Goal: Task Accomplishment & Management: Manage account settings

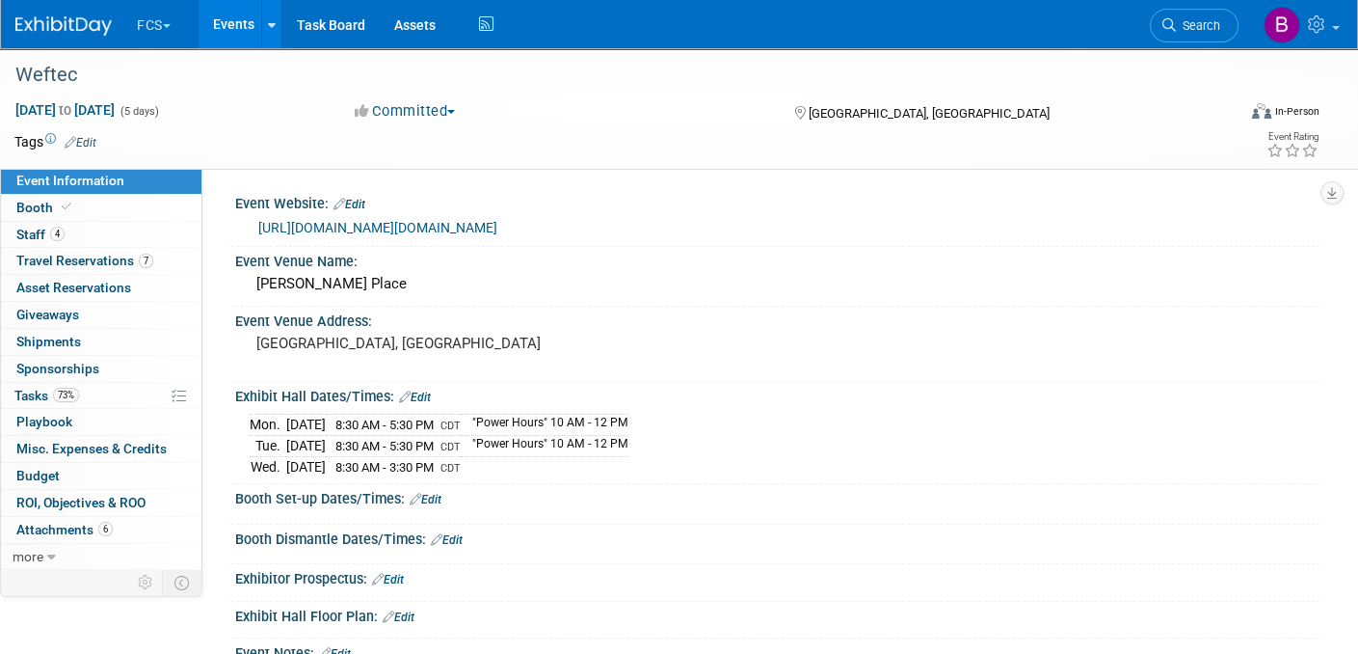
click at [40, 29] on img at bounding box center [63, 25] width 96 height 19
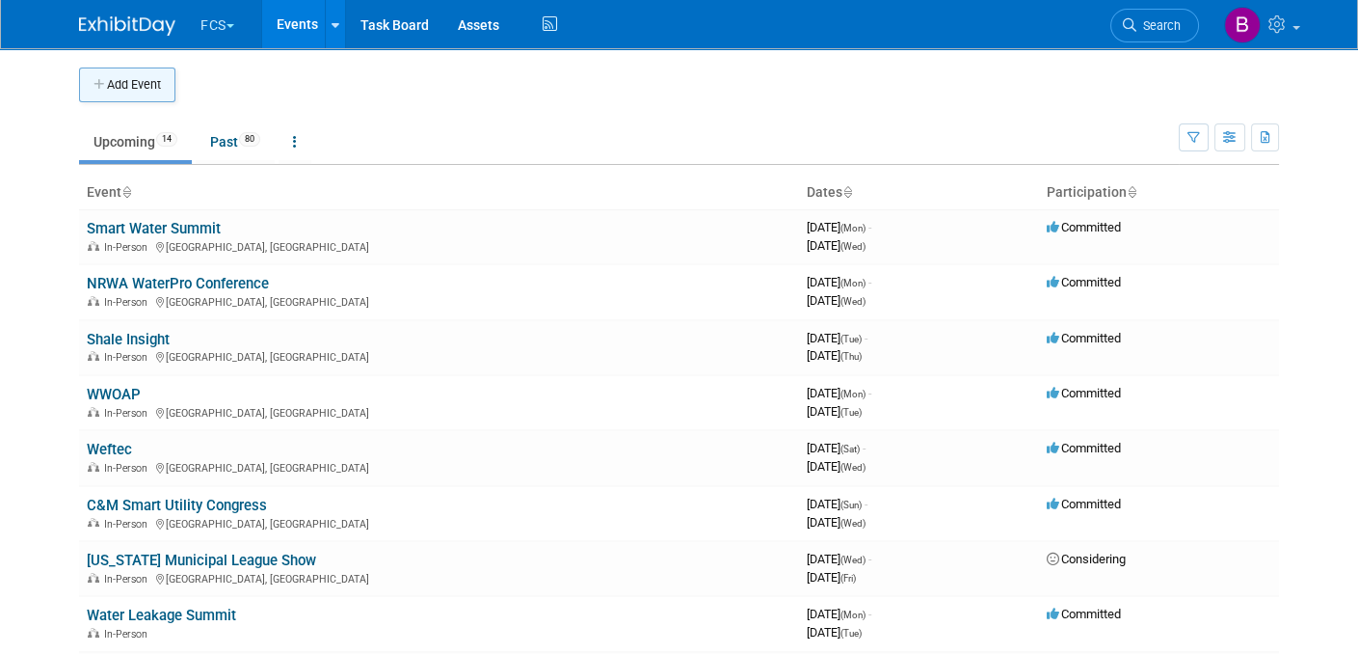
click at [126, 78] on button "Add Event" at bounding box center [127, 84] width 96 height 35
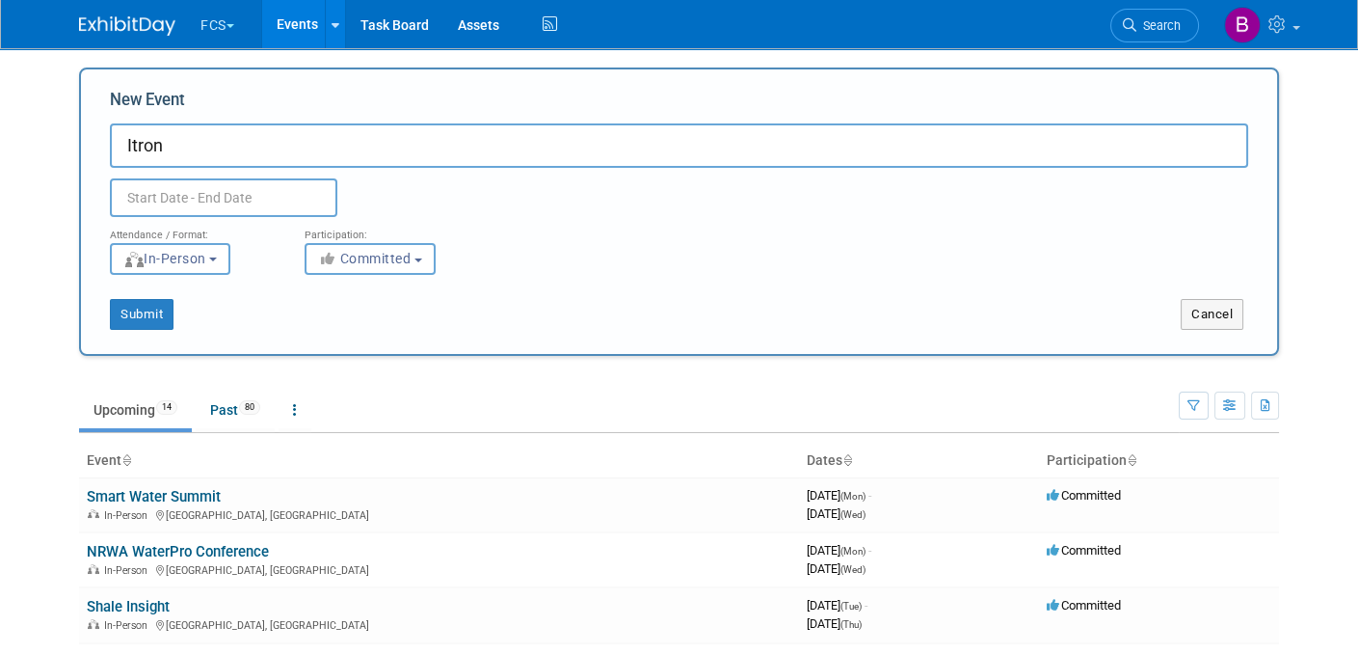
type input "Itron"
click at [162, 200] on input "text" at bounding box center [224, 197] width 228 height 39
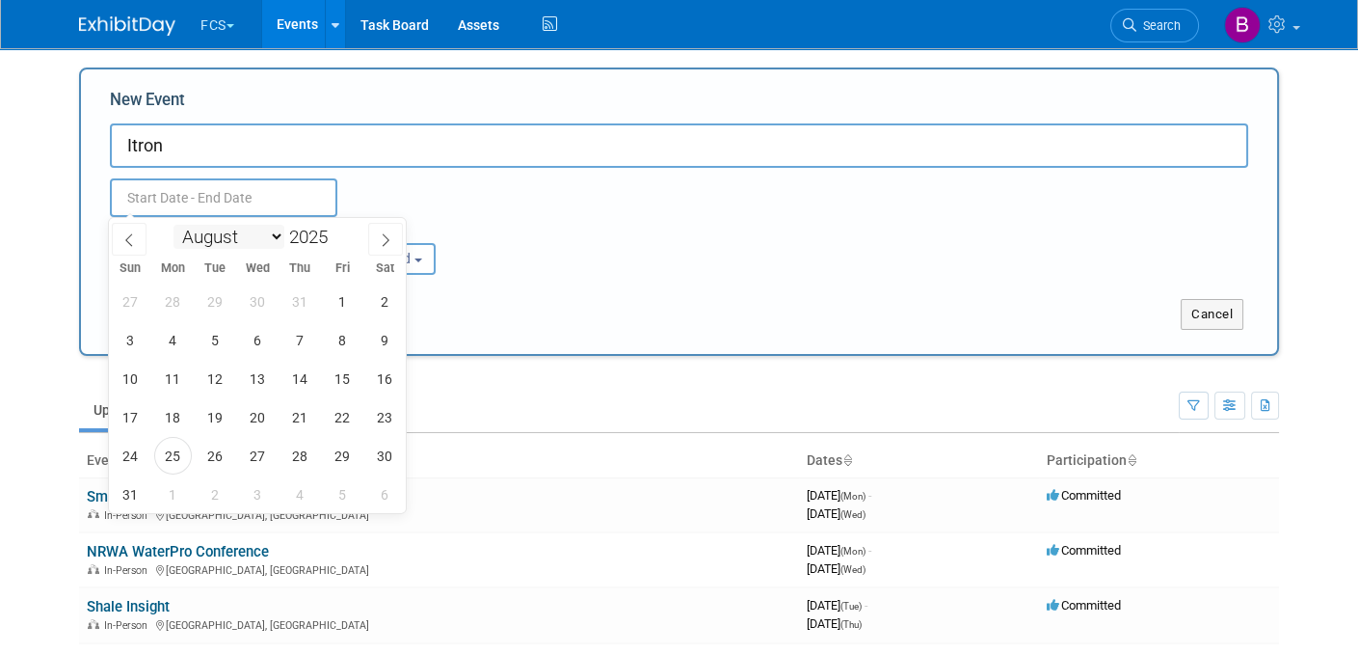
click at [275, 235] on select "January February March April May June July August September October November De…" at bounding box center [229, 237] width 111 height 24
select select "9"
click at [174, 225] on select "January February March April May June July August September October November De…" at bounding box center [229, 237] width 111 height 24
click at [123, 456] on span "26" at bounding box center [131, 456] width 38 height 38
click at [255, 450] on span "29" at bounding box center [258, 456] width 38 height 38
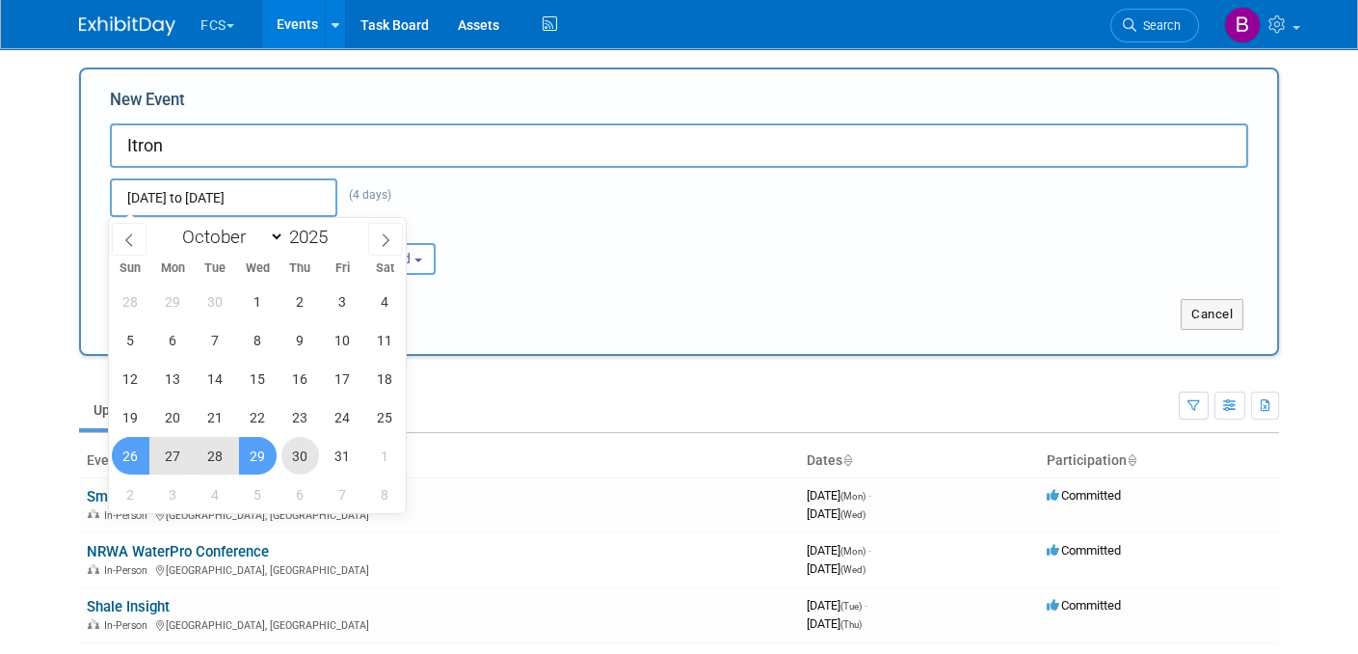
click at [298, 457] on span "30" at bounding box center [301, 456] width 38 height 38
click at [121, 459] on span "26" at bounding box center [131, 456] width 38 height 38
type input "[DATE] to [DATE]"
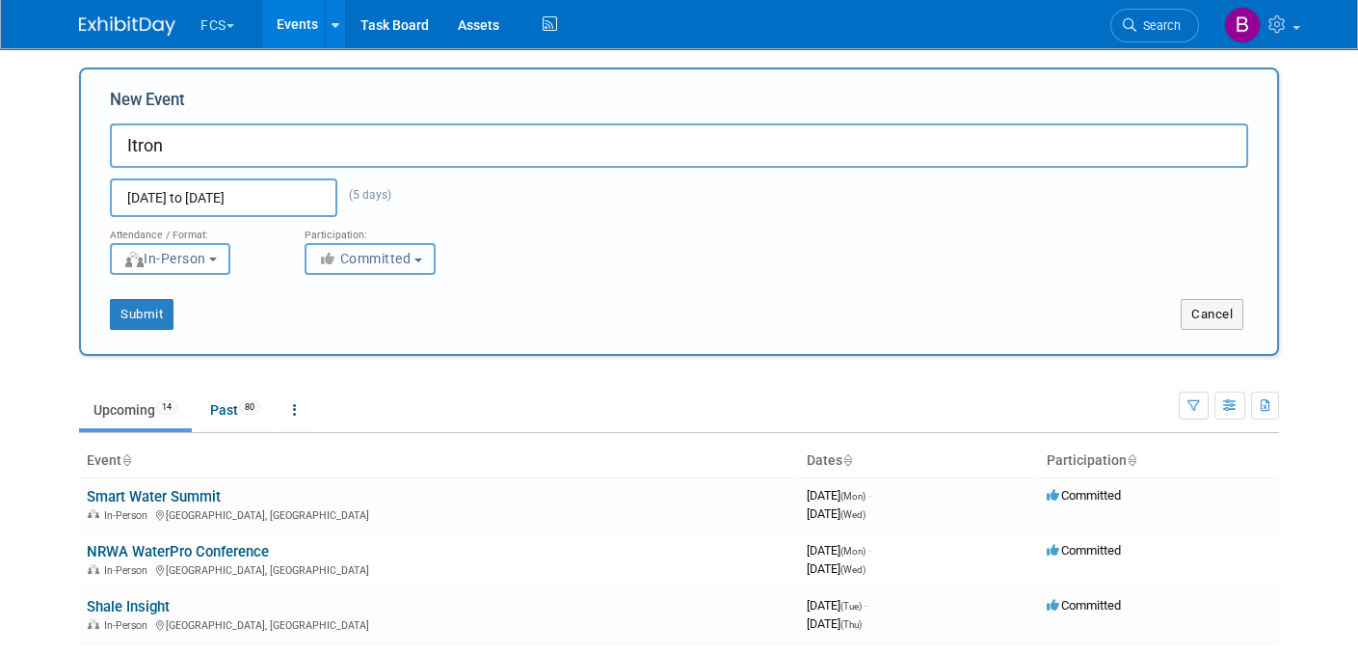
click at [362, 260] on span "Committed" at bounding box center [365, 258] width 94 height 15
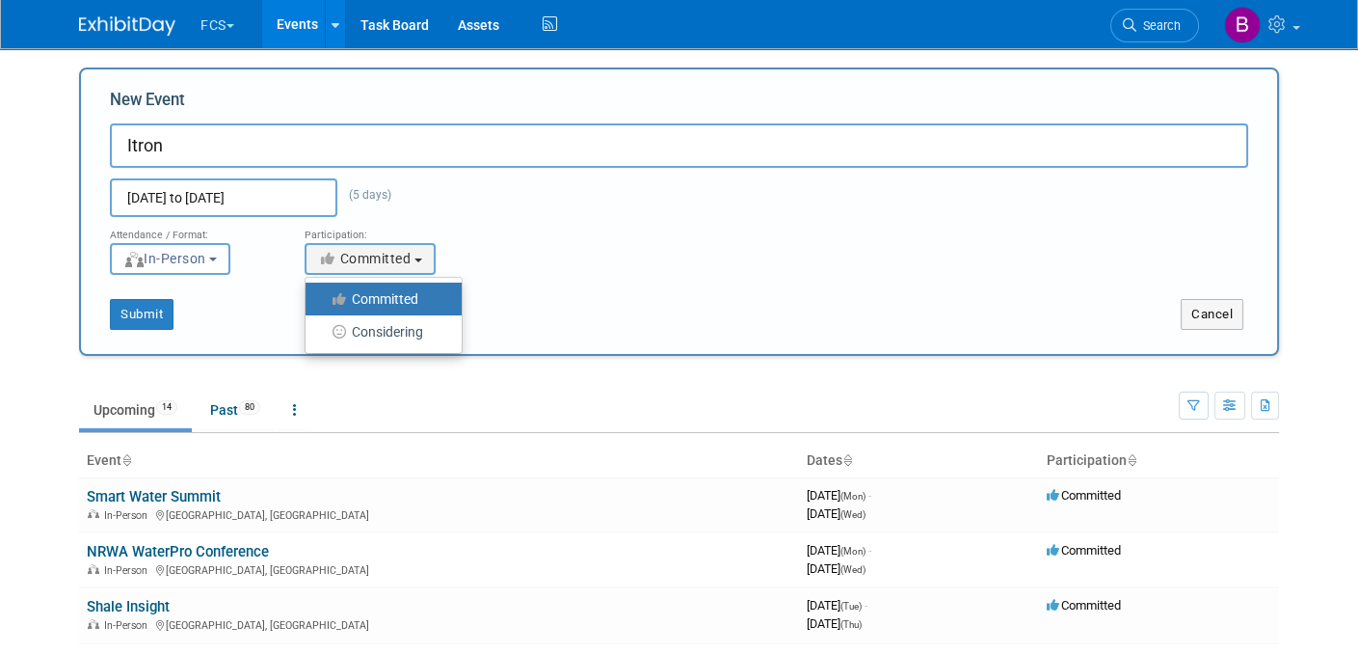
click at [375, 304] on label "Committed" at bounding box center [378, 298] width 127 height 25
click at [323, 304] on input "Committed" at bounding box center [316, 299] width 13 height 13
click at [243, 315] on div "Submit" at bounding box center [330, 314] width 498 height 31
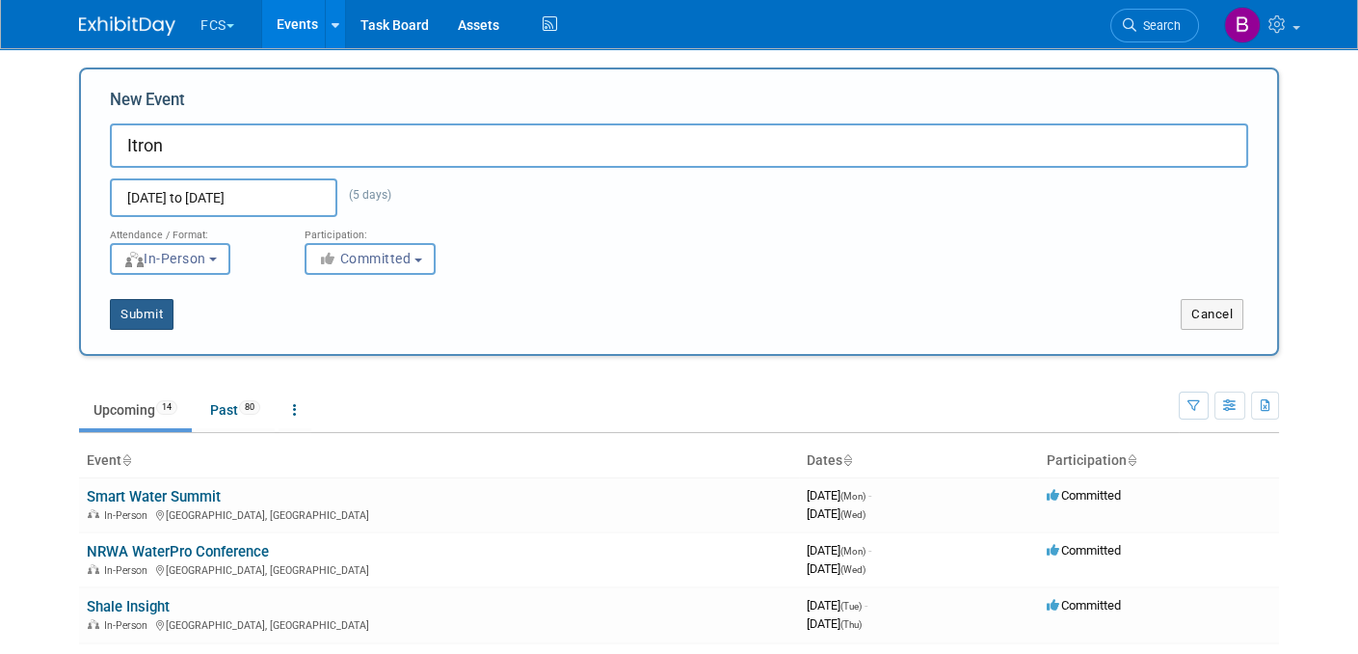
click at [143, 309] on button "Submit" at bounding box center [142, 314] width 64 height 31
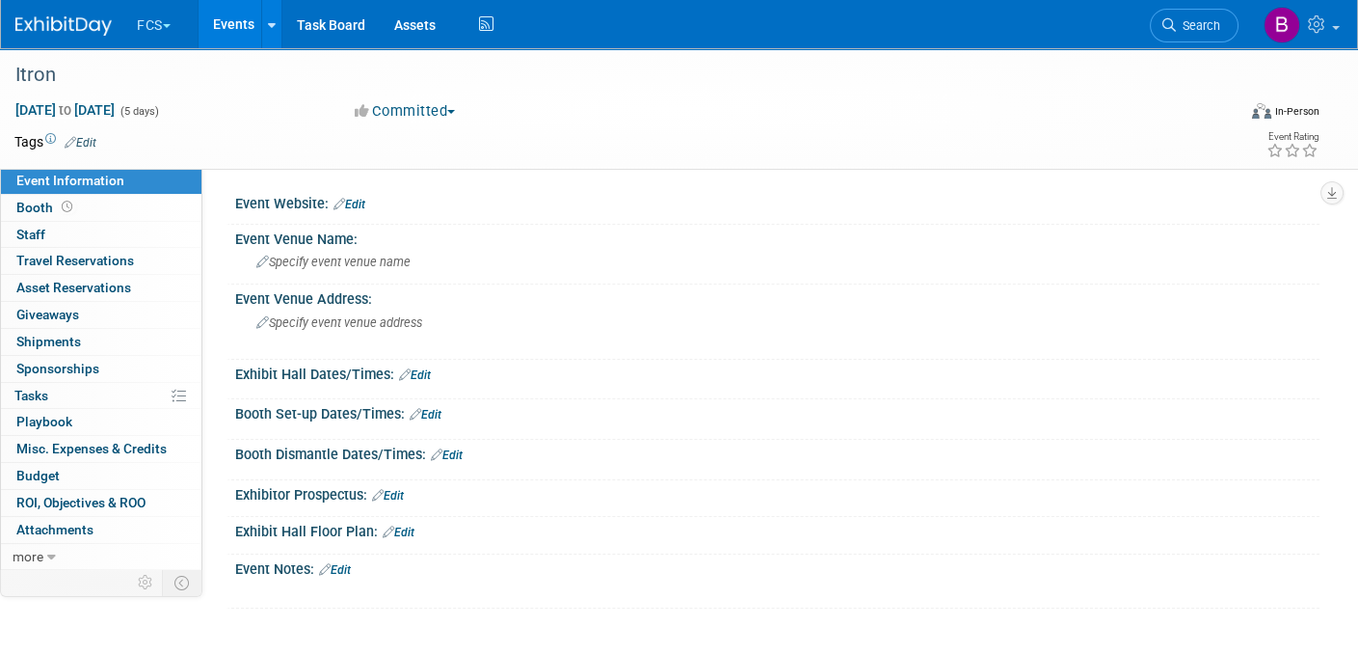
click at [361, 203] on link "Edit" at bounding box center [350, 204] width 32 height 13
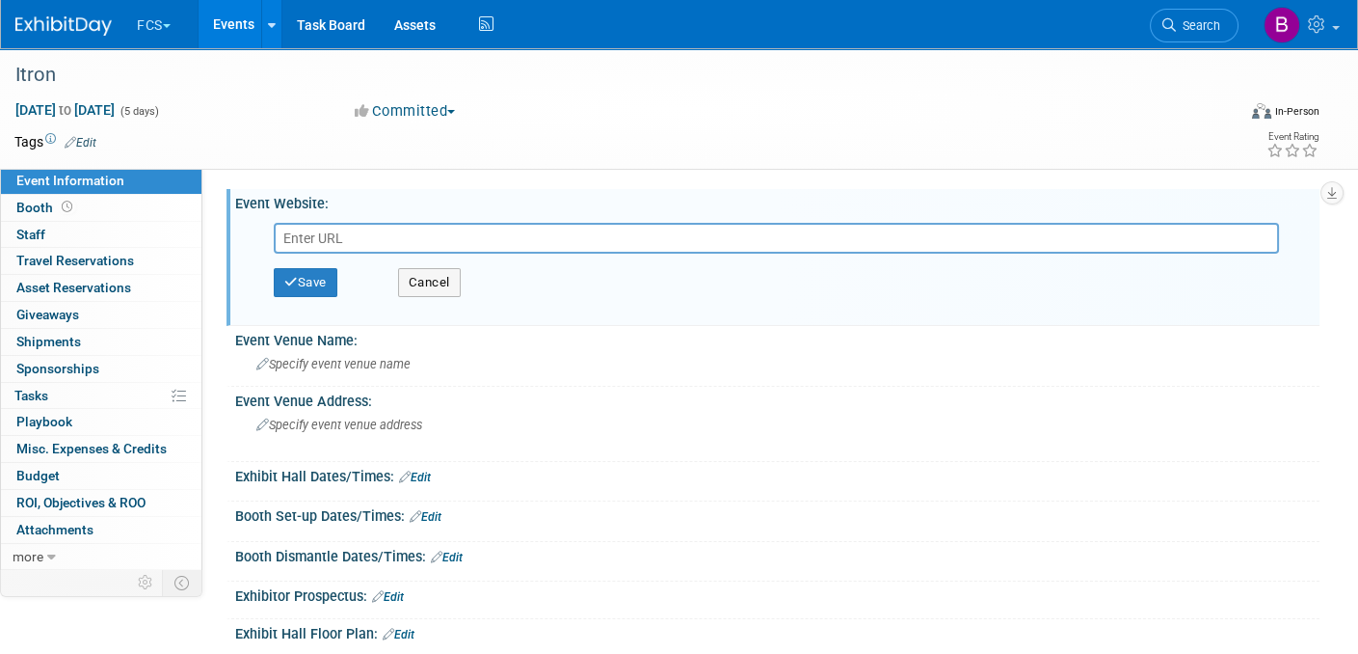
click at [332, 229] on input "text" at bounding box center [777, 238] width 1006 height 31
type input "[URL][DOMAIN_NAME]"
click at [320, 285] on button "Save" at bounding box center [306, 282] width 64 height 29
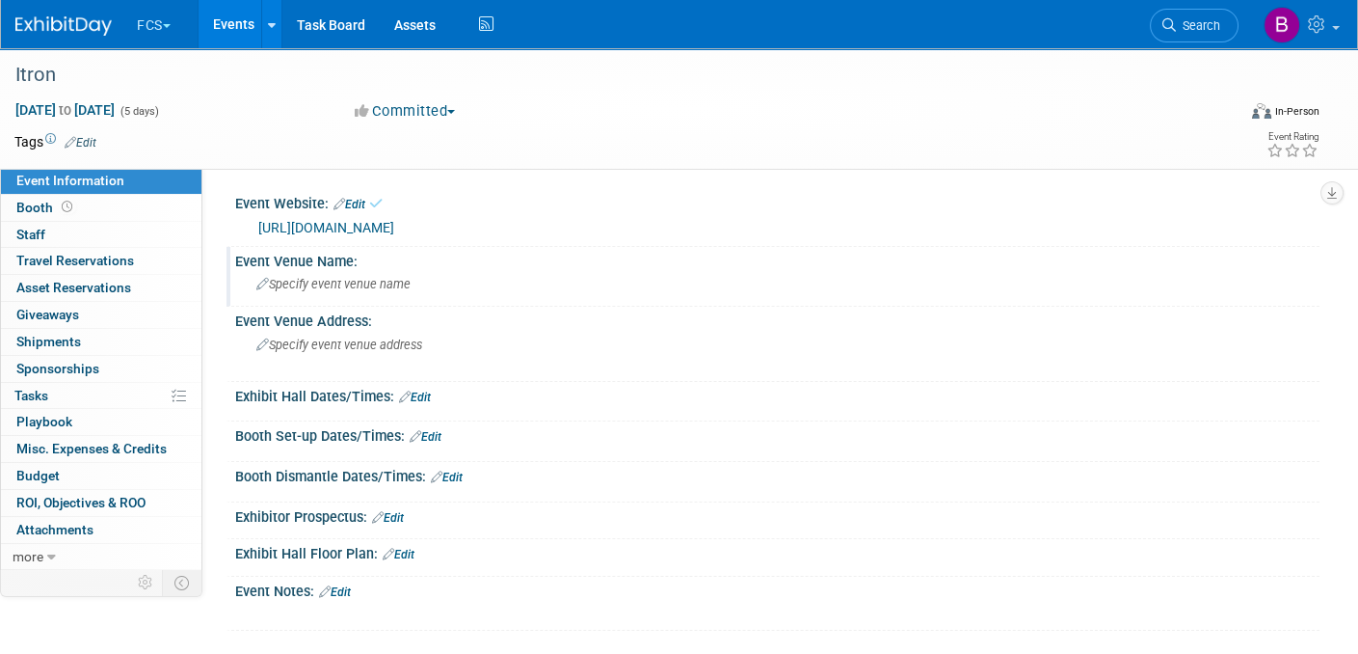
click at [289, 291] on span "Specify event venue name" at bounding box center [333, 284] width 154 height 14
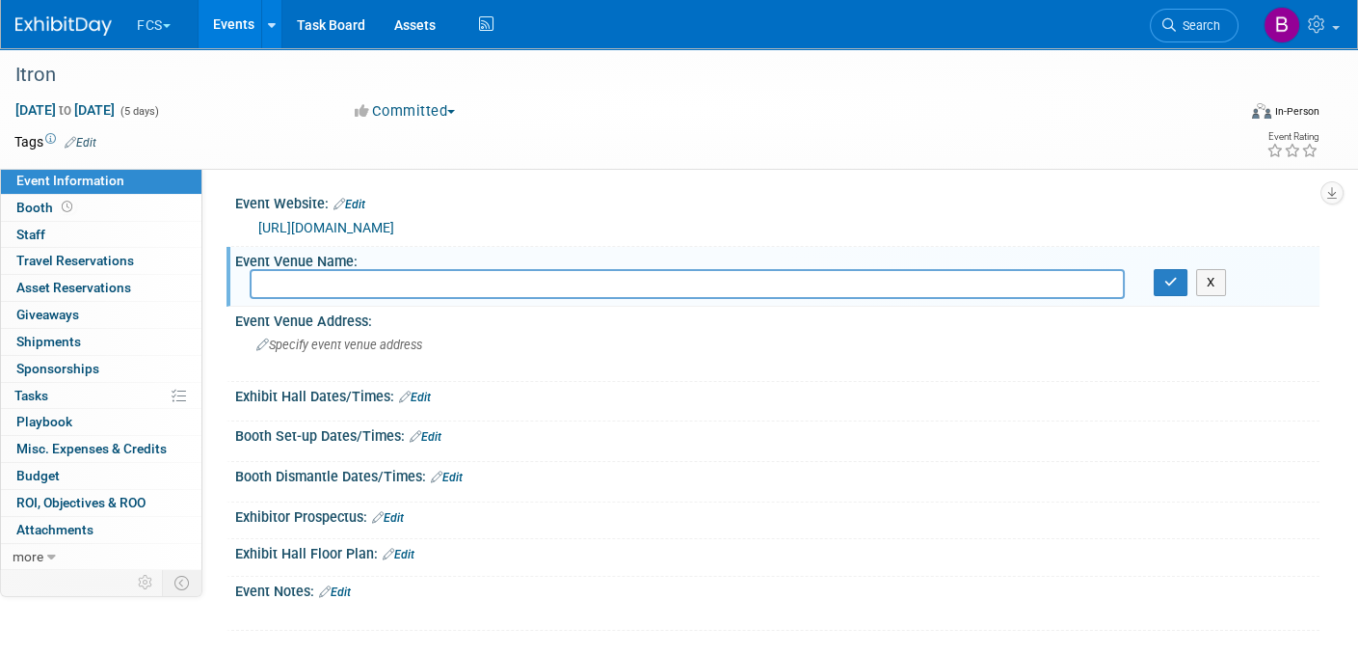
type input "I"
click at [265, 296] on input "iTron Inspire" at bounding box center [687, 284] width 875 height 30
type input "Itron Inspire"
click at [307, 352] on span "Specify event venue address" at bounding box center [339, 344] width 166 height 14
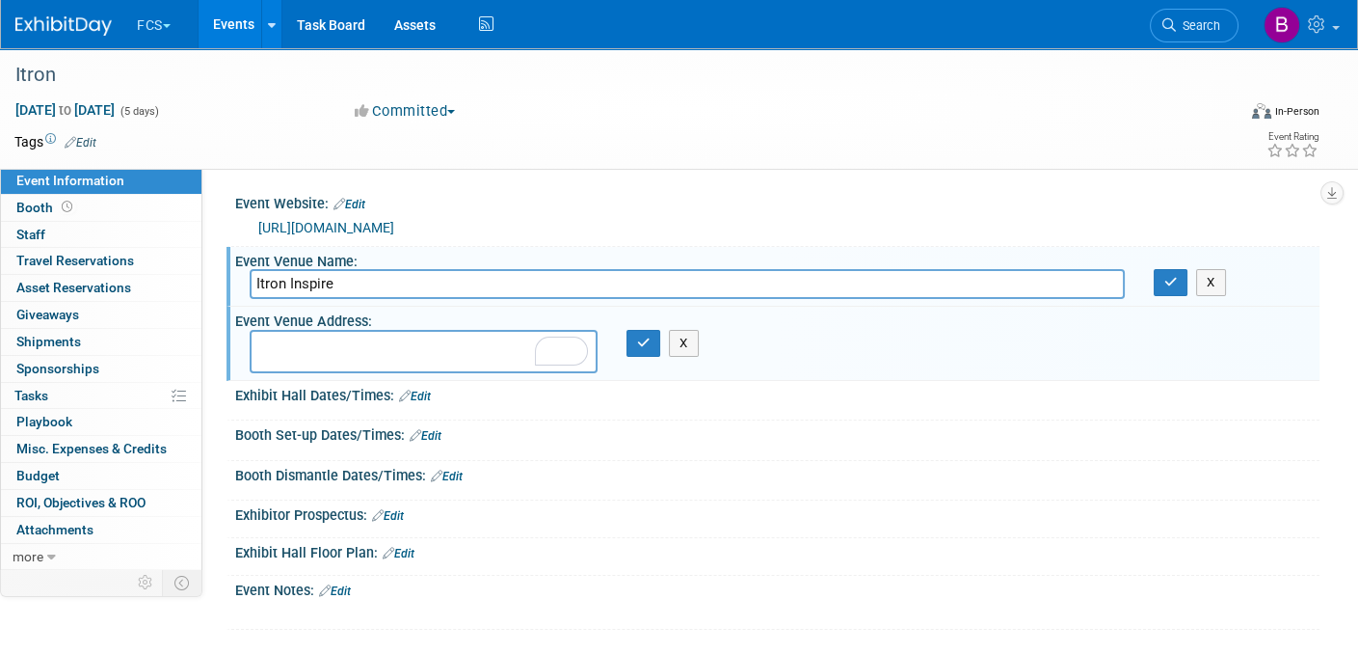
click at [292, 357] on textarea "To enrich screen reader interactions, please activate Accessibility in Grammarl…" at bounding box center [424, 351] width 348 height 43
paste textarea "[GEOGRAPHIC_DATA], [GEOGRAPHIC_DATA] [STREET_ADDRESS][US_STATE] [GEOGRAPHIC_DAT…"
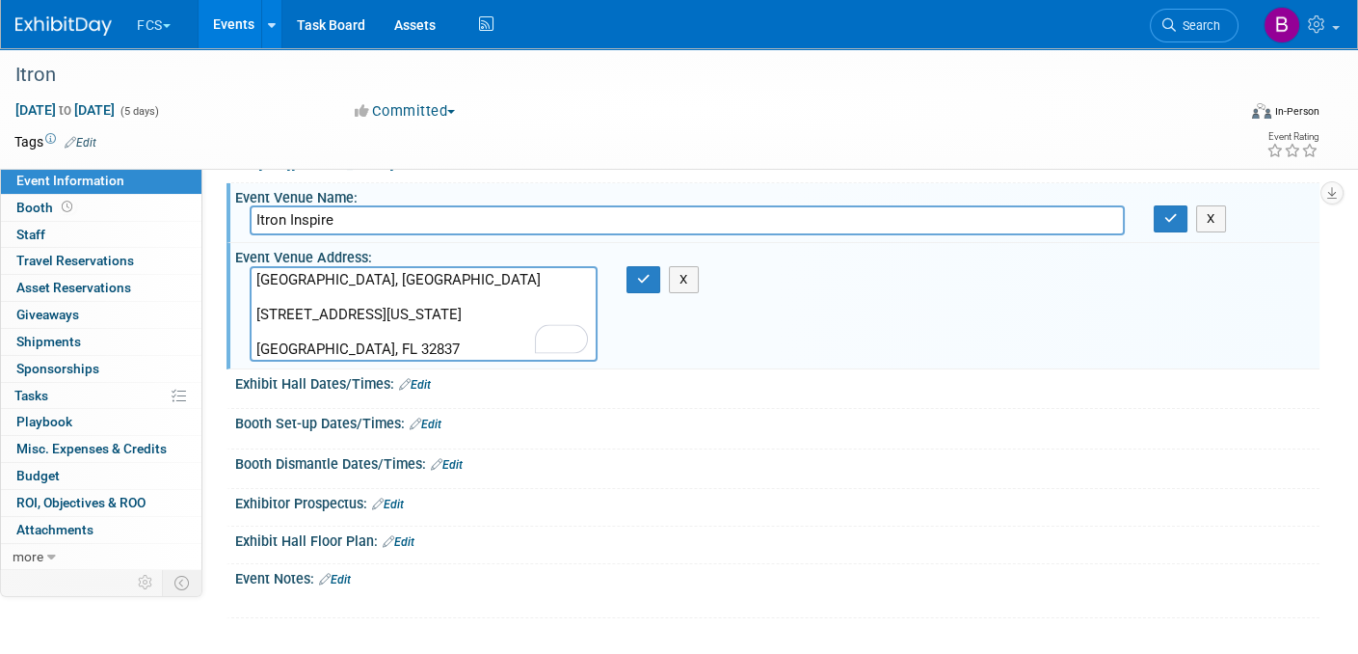
scroll to position [96, 0]
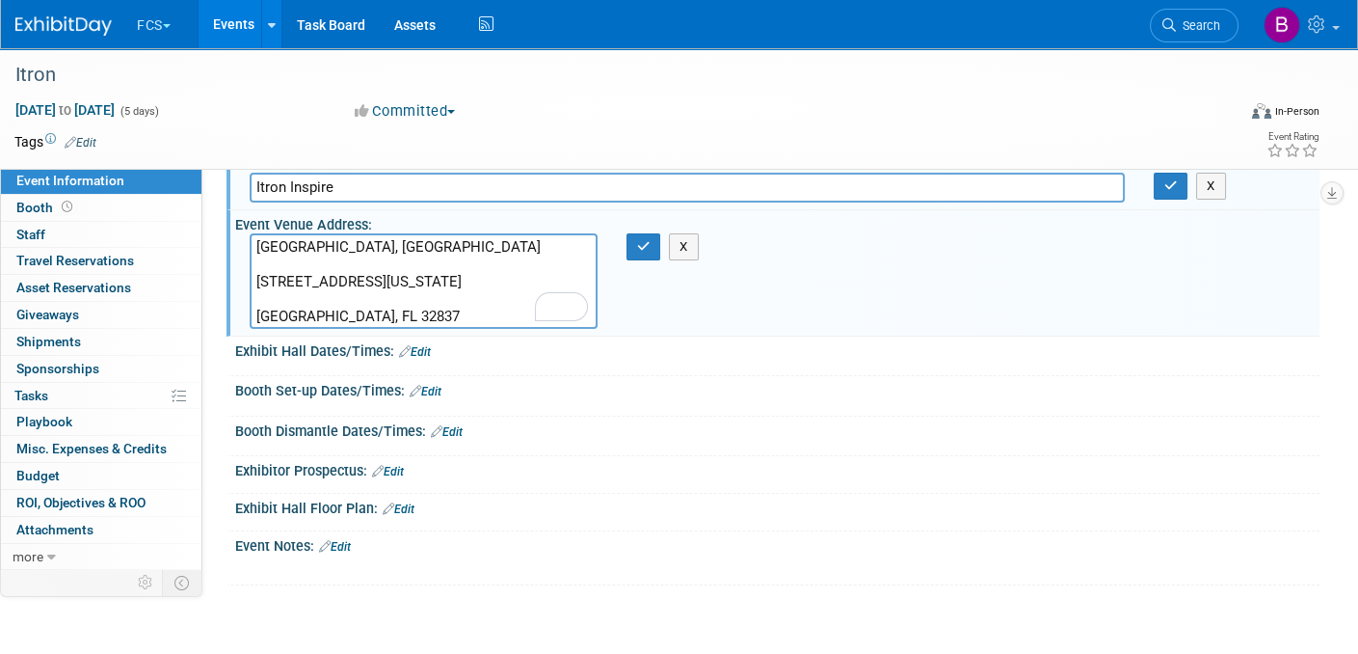
type textarea "[GEOGRAPHIC_DATA], [GEOGRAPHIC_DATA] [STREET_ADDRESS][US_STATE] [GEOGRAPHIC_DAT…"
click at [341, 553] on link "Edit" at bounding box center [335, 546] width 32 height 13
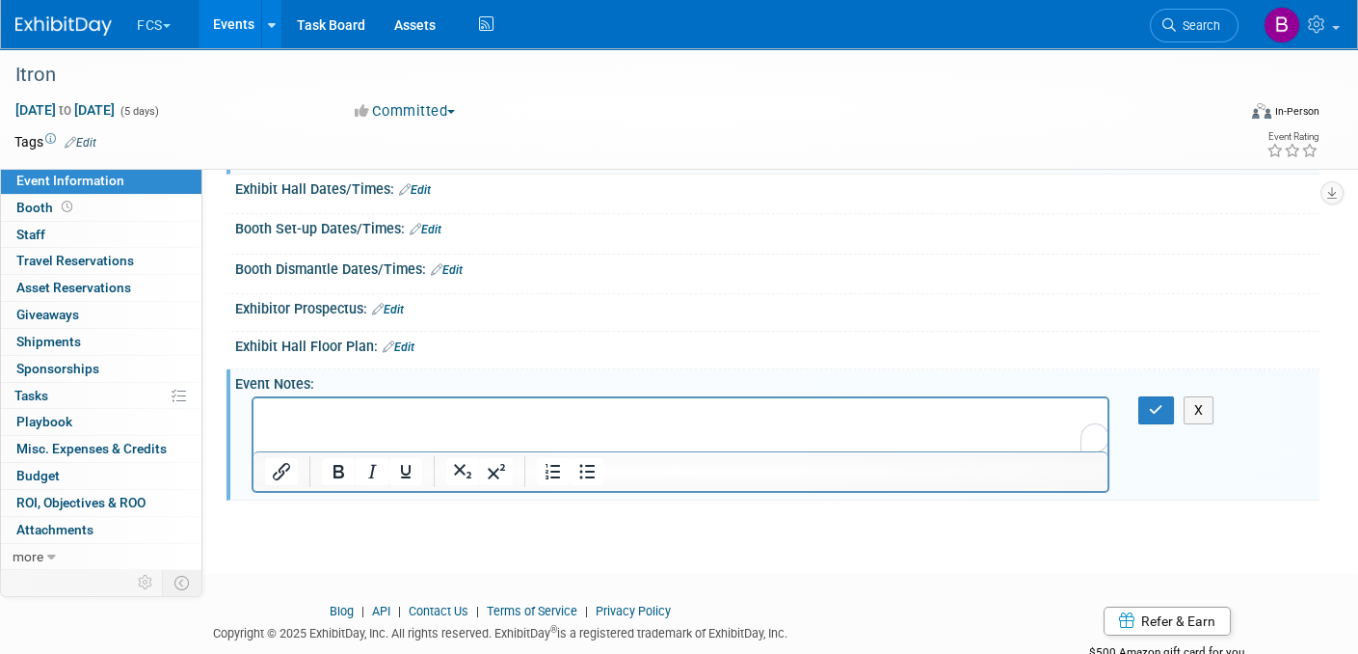
scroll to position [0, 0]
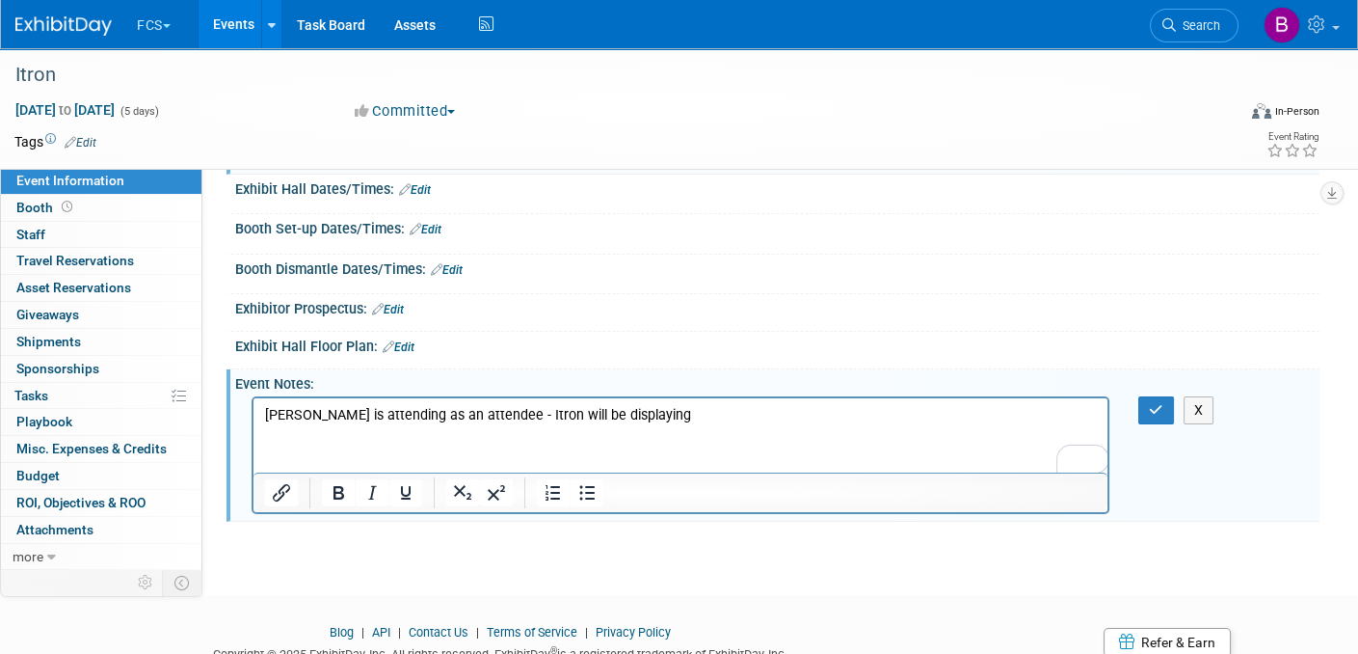
click at [640, 417] on p "[PERSON_NAME] is attending as an attendee - Itron will be displaying" at bounding box center [681, 415] width 832 height 19
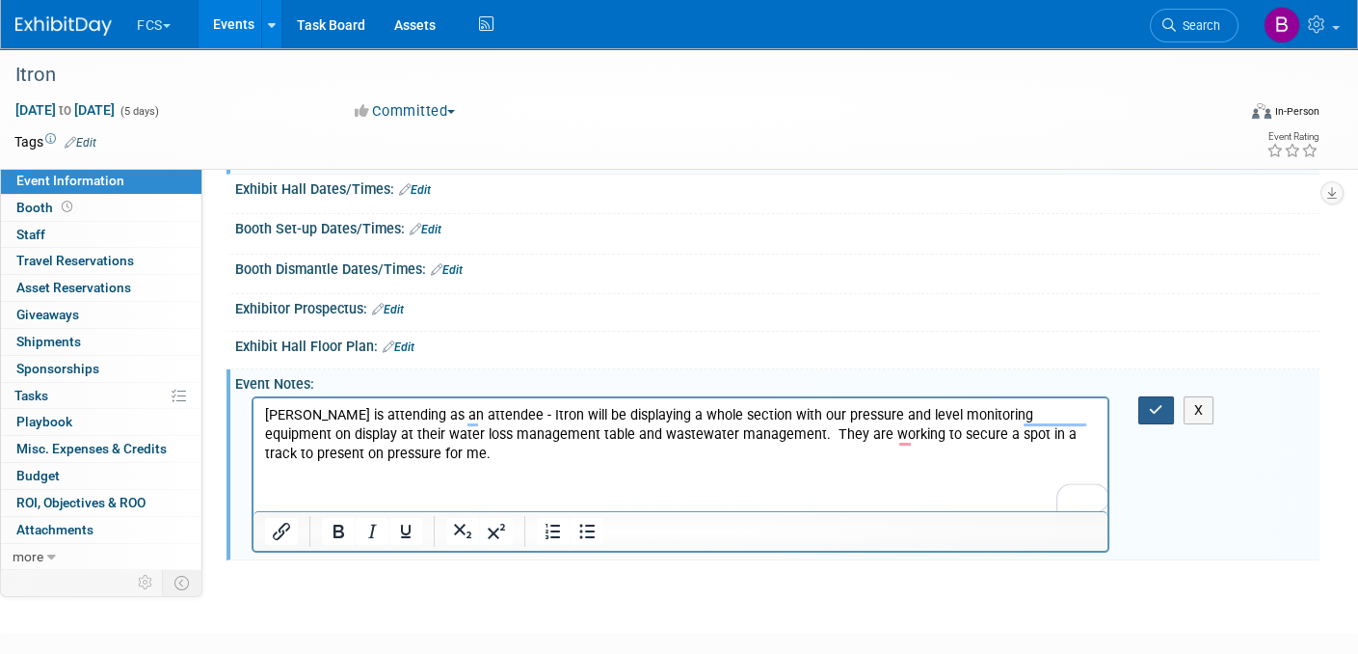
click at [1158, 417] on icon "button" at bounding box center [1156, 409] width 14 height 13
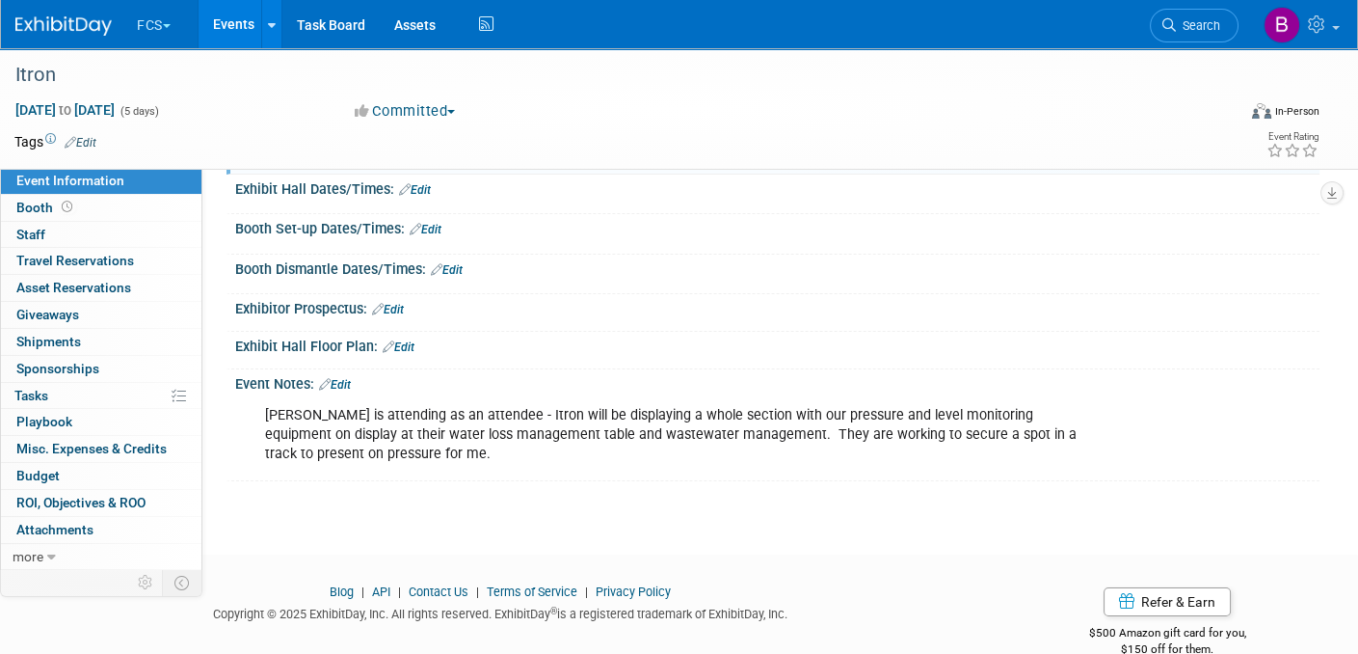
click at [462, 519] on div "Itron [DATE] to [DATE] (5 days) [DATE] to [DATE] Committed Committed Considerin…" at bounding box center [679, 155] width 1358 height 730
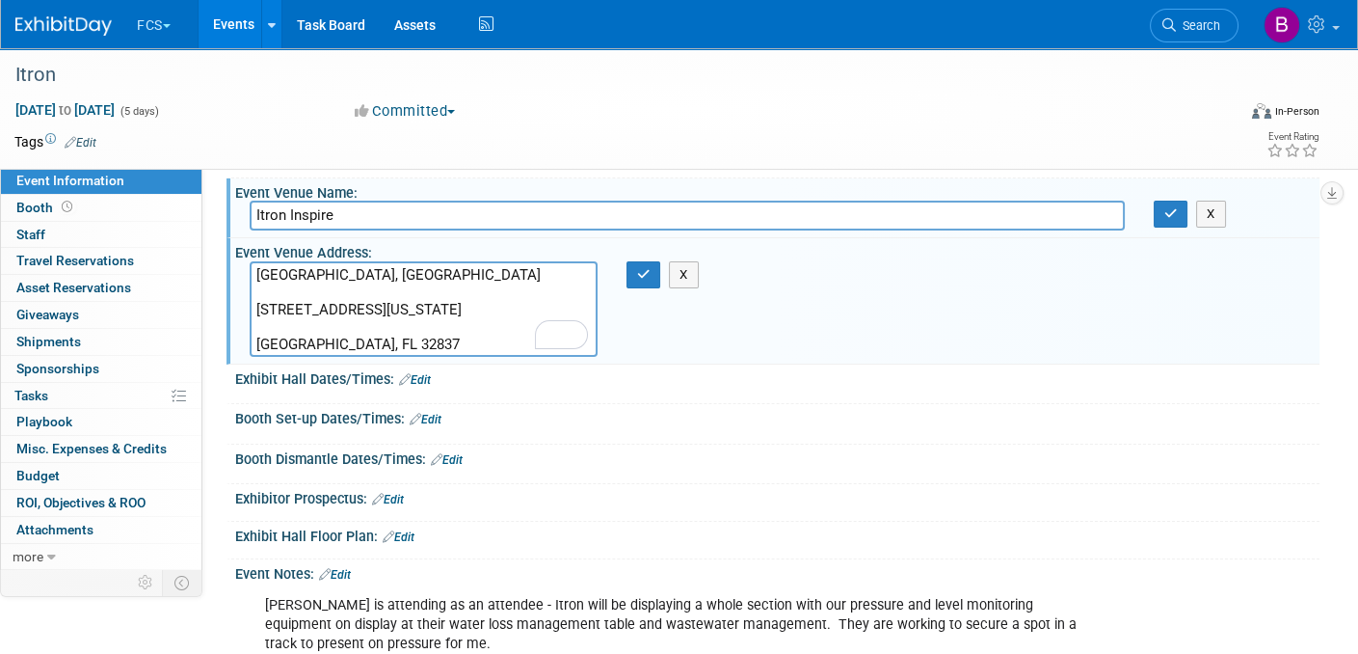
scroll to position [66, 0]
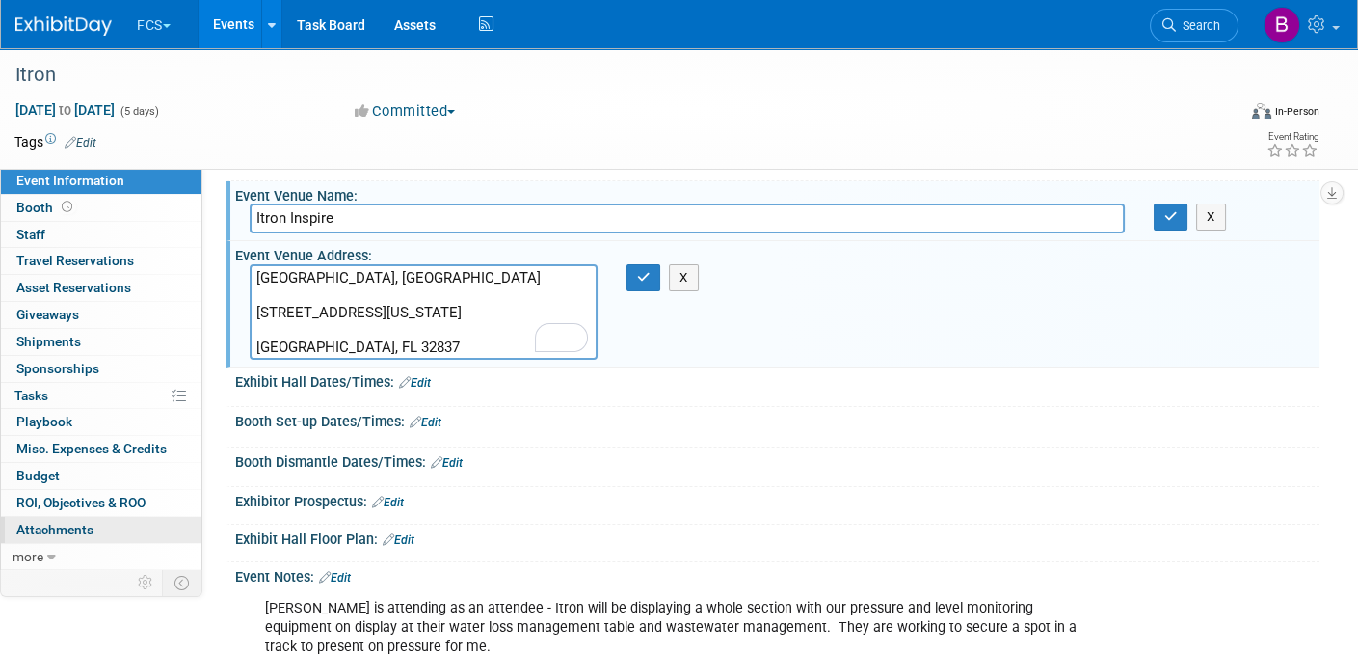
click at [58, 522] on span "Attachments 0" at bounding box center [54, 529] width 77 height 15
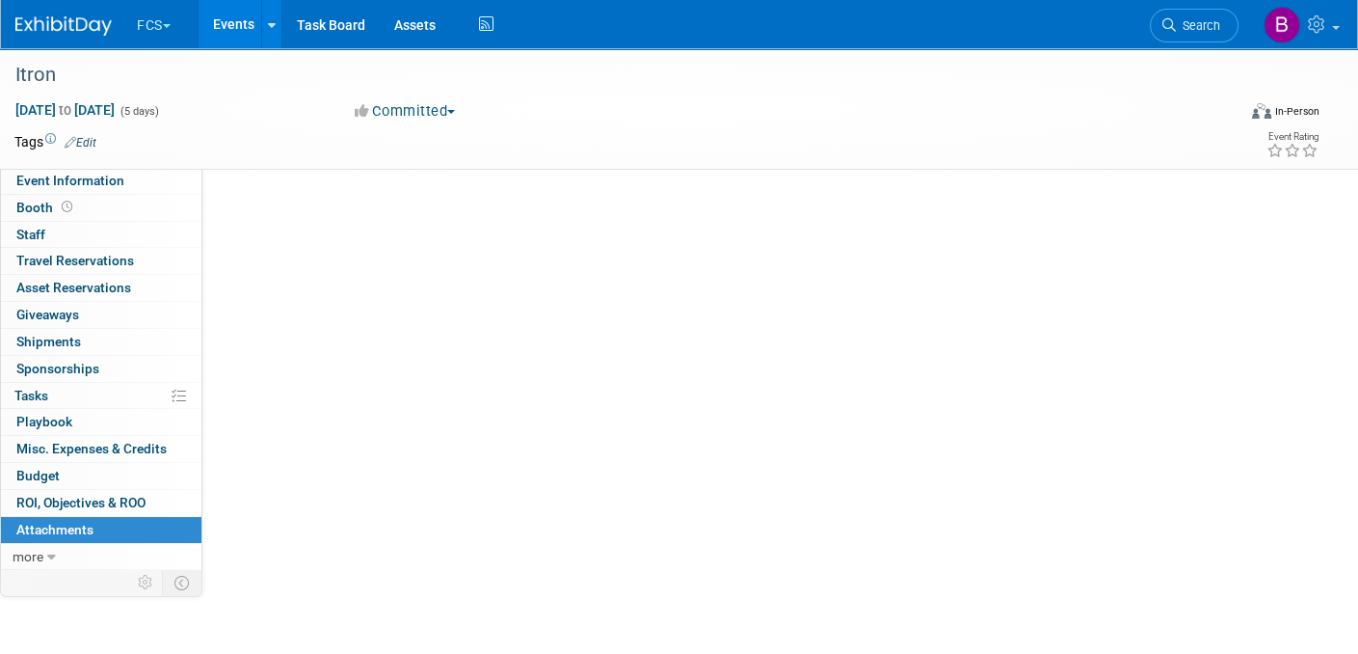
scroll to position [0, 0]
click at [272, 202] on button "Add Attachment" at bounding box center [292, 209] width 123 height 31
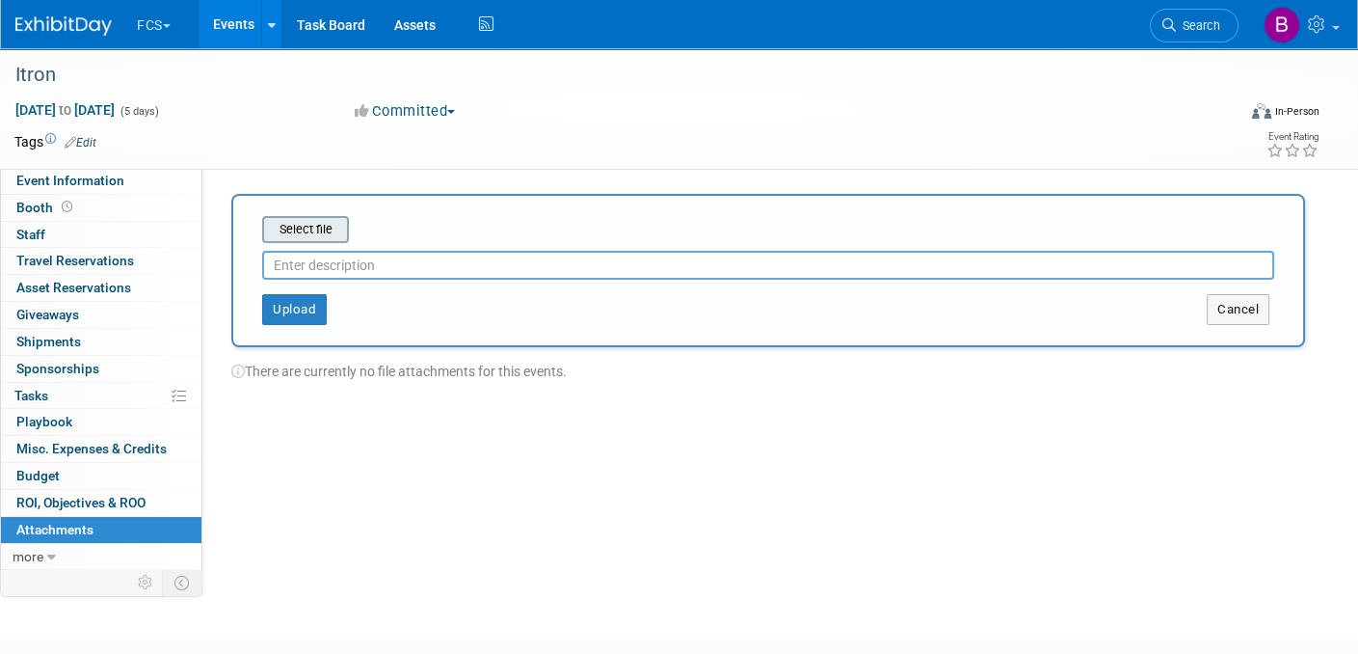
click at [311, 222] on input "file" at bounding box center [232, 229] width 229 height 23
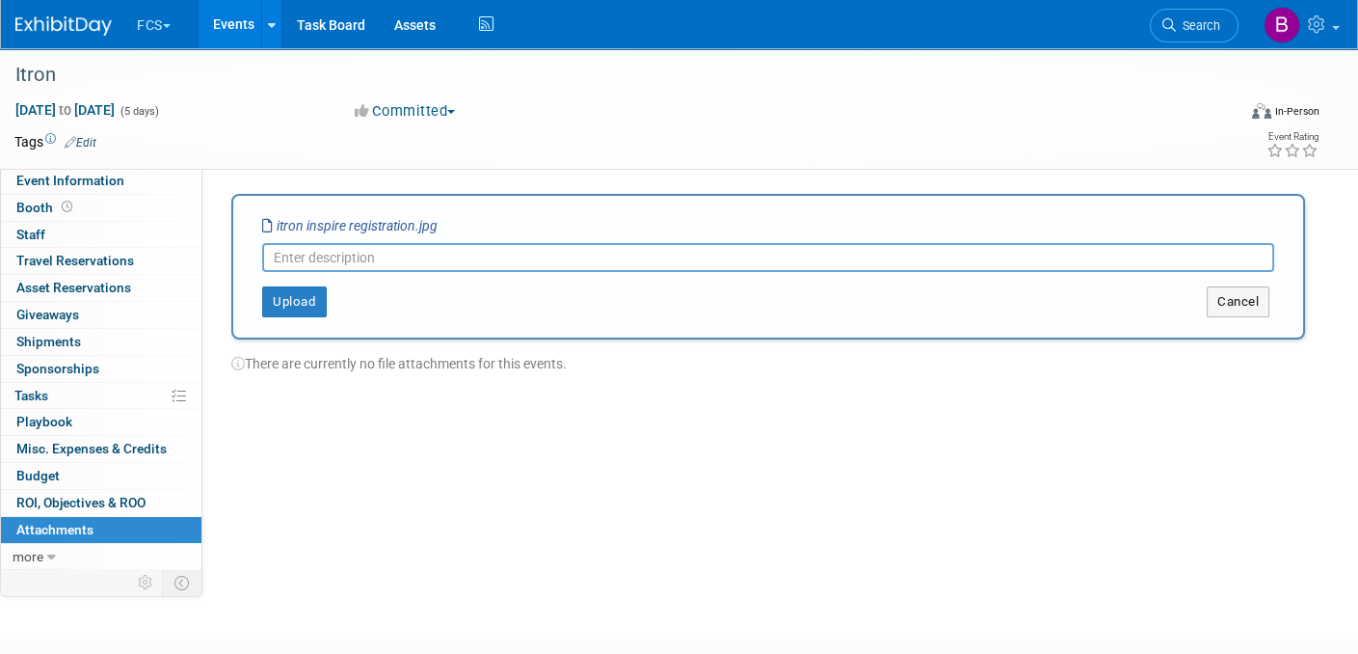
click at [329, 260] on input "text" at bounding box center [768, 257] width 1012 height 29
type input "[PERSON_NAME]'s Registration"
click at [289, 307] on button "Upload" at bounding box center [294, 301] width 65 height 31
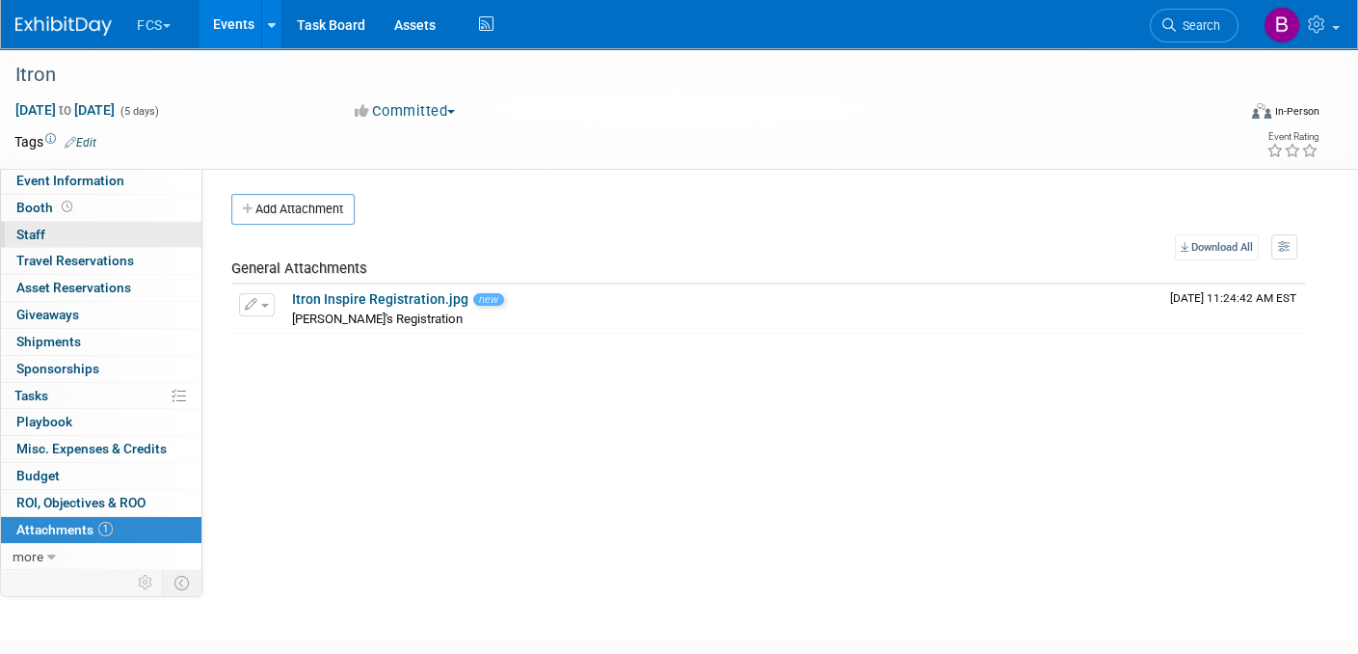
click at [28, 235] on span "Staff 0" at bounding box center [30, 234] width 29 height 15
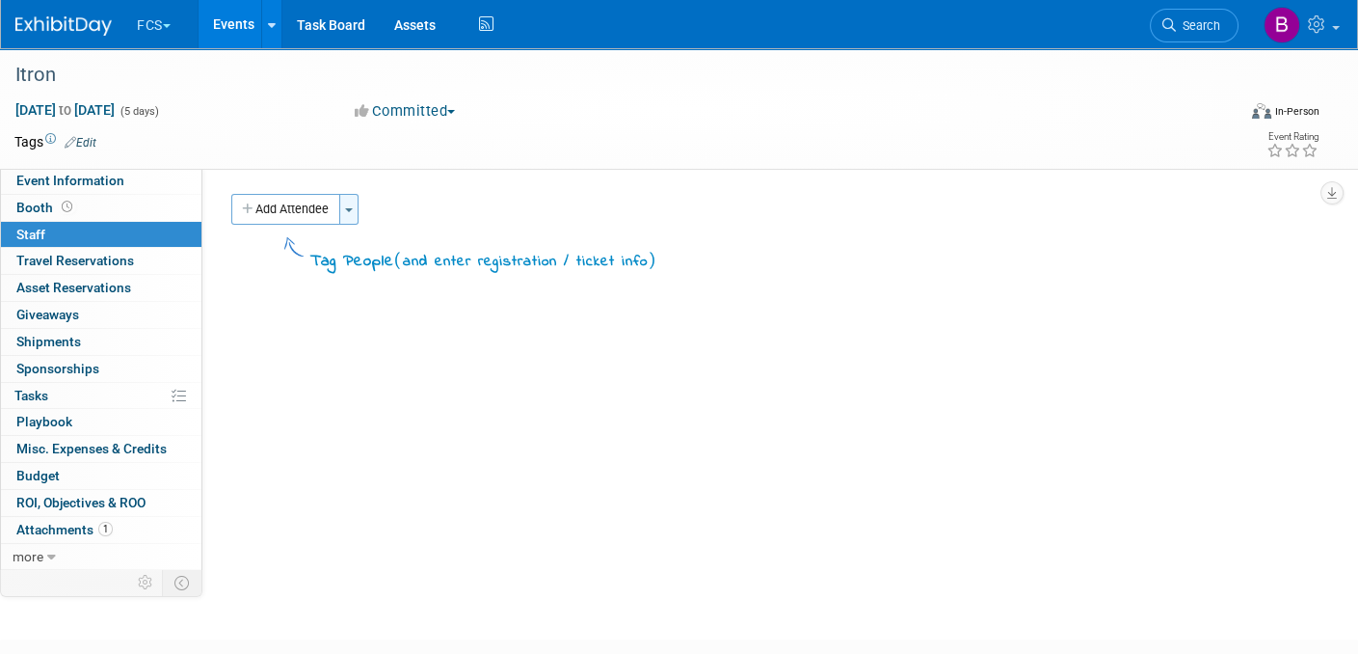
click at [353, 208] on span "button" at bounding box center [349, 210] width 8 height 4
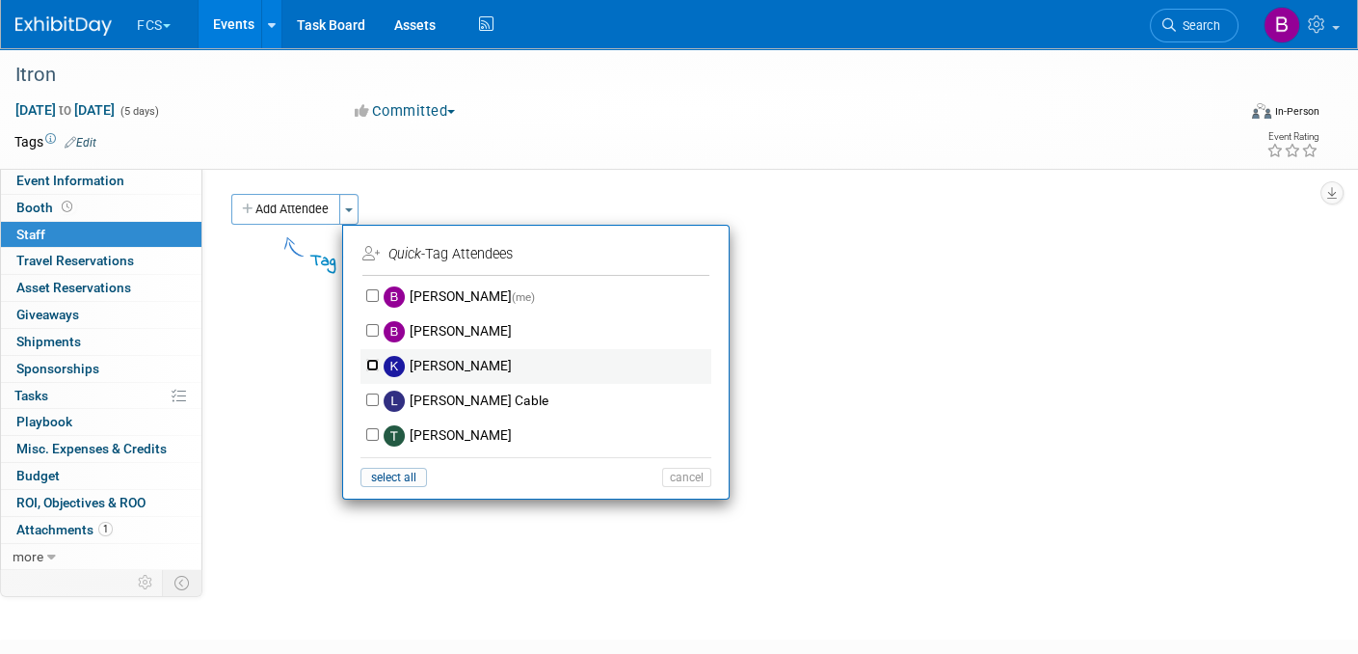
click at [374, 362] on input "[PERSON_NAME]" at bounding box center [372, 365] width 13 height 13
checkbox input "true"
click at [673, 249] on button "Apply" at bounding box center [680, 254] width 59 height 28
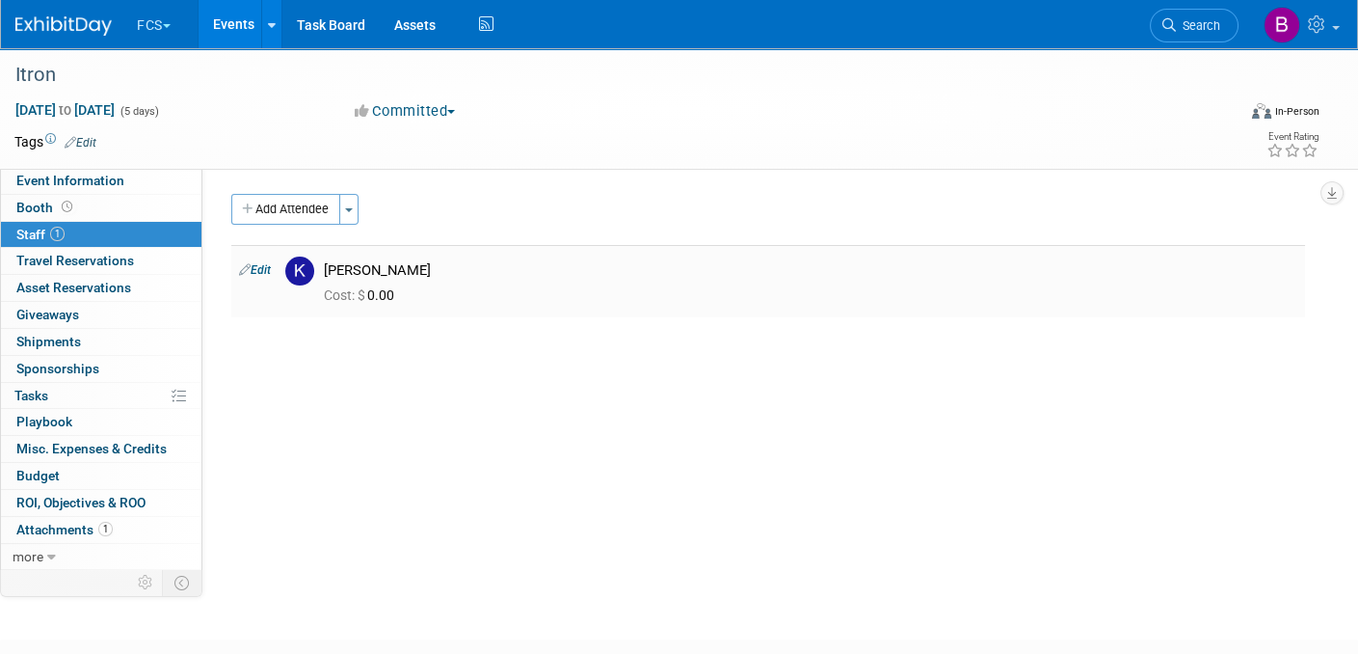
click at [261, 271] on link "Edit" at bounding box center [255, 269] width 32 height 13
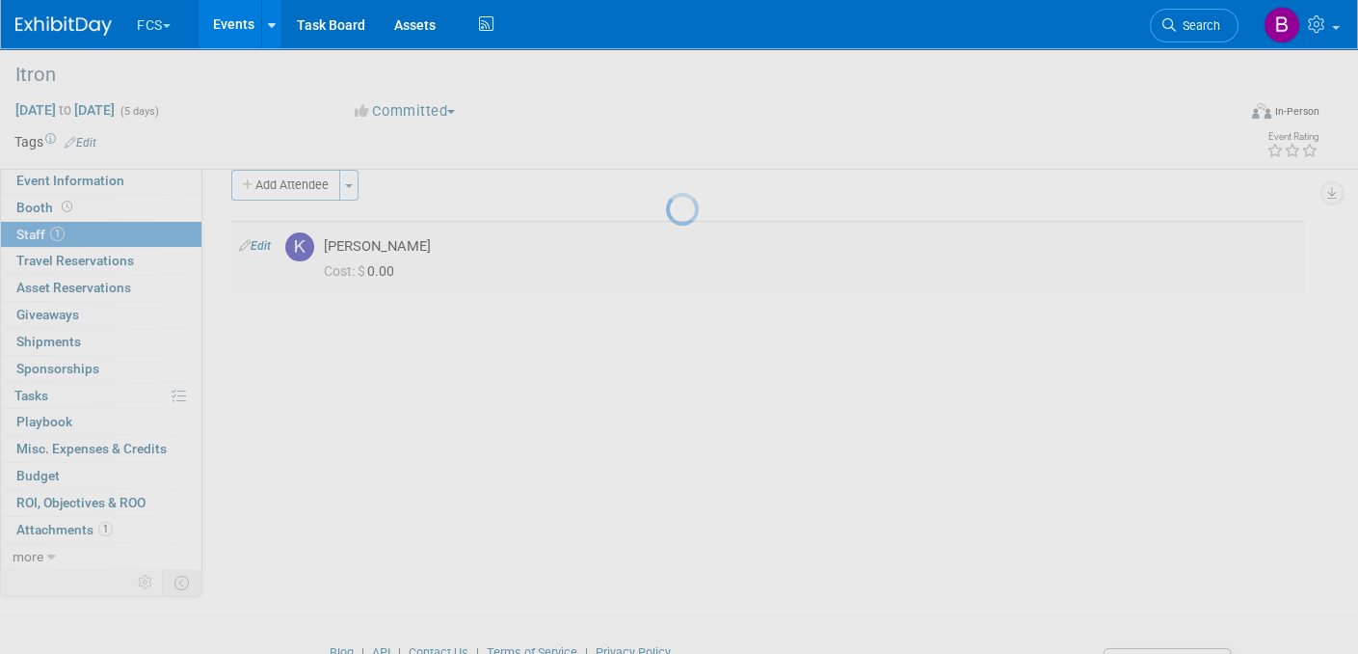
select select "4f47301f-901d-4fad-8c80-e4aab82f00c2"
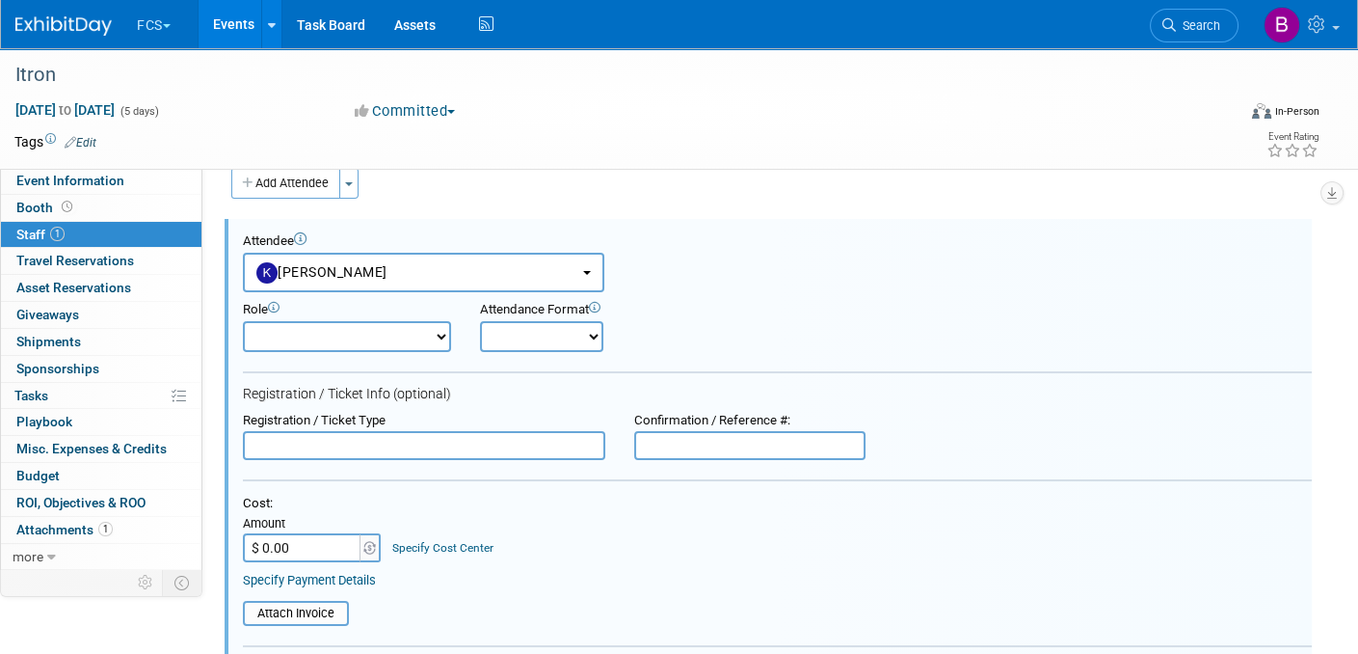
click at [688, 433] on input "text" at bounding box center [749, 445] width 231 height 29
click at [676, 434] on input "text" at bounding box center [749, 445] width 231 height 29
paste input "3CNFYN5B6P6"
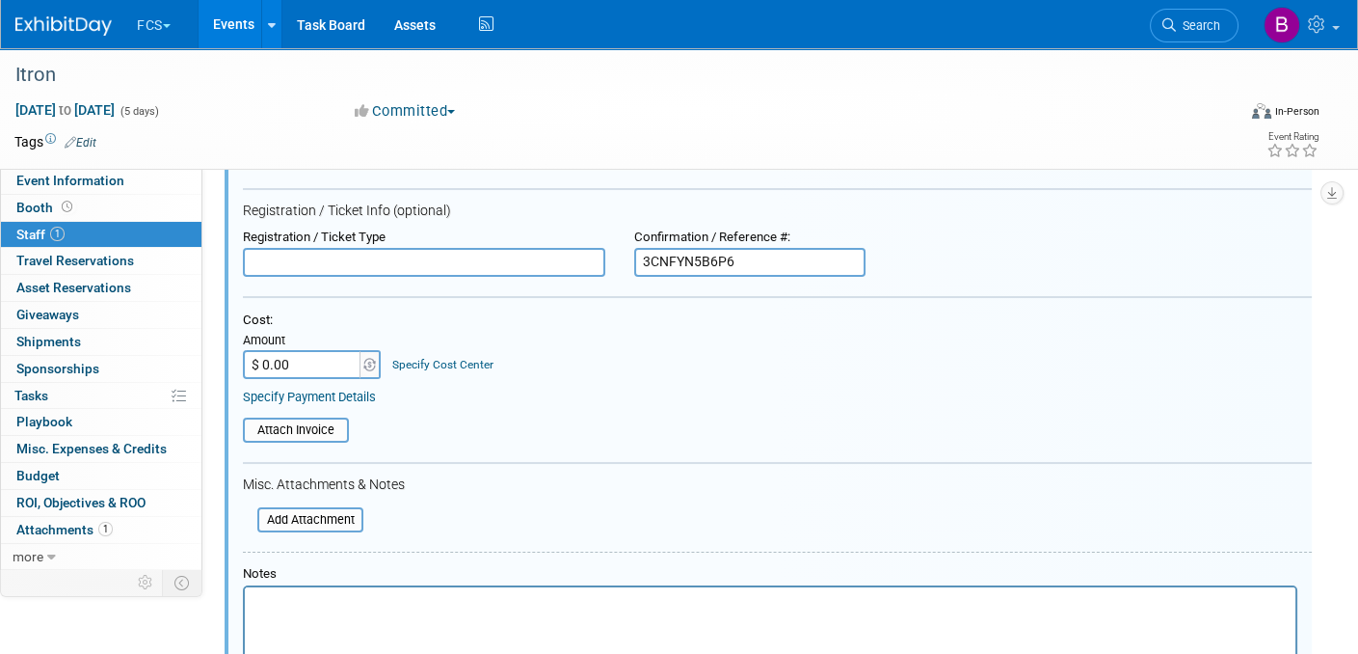
scroll to position [219, 0]
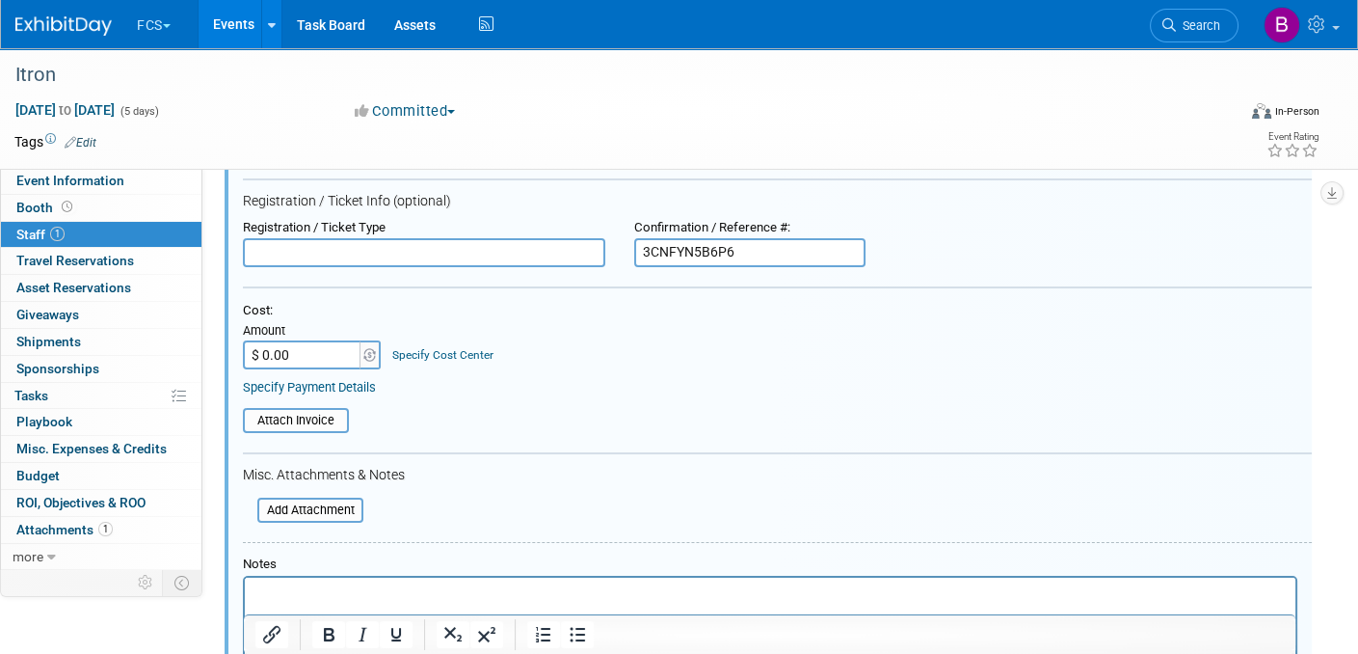
type input "3CNFYN5B6P6"
type input "$ 1,895.00"
click at [659, 379] on div "Specify Payment Details" at bounding box center [777, 387] width 1069 height 17
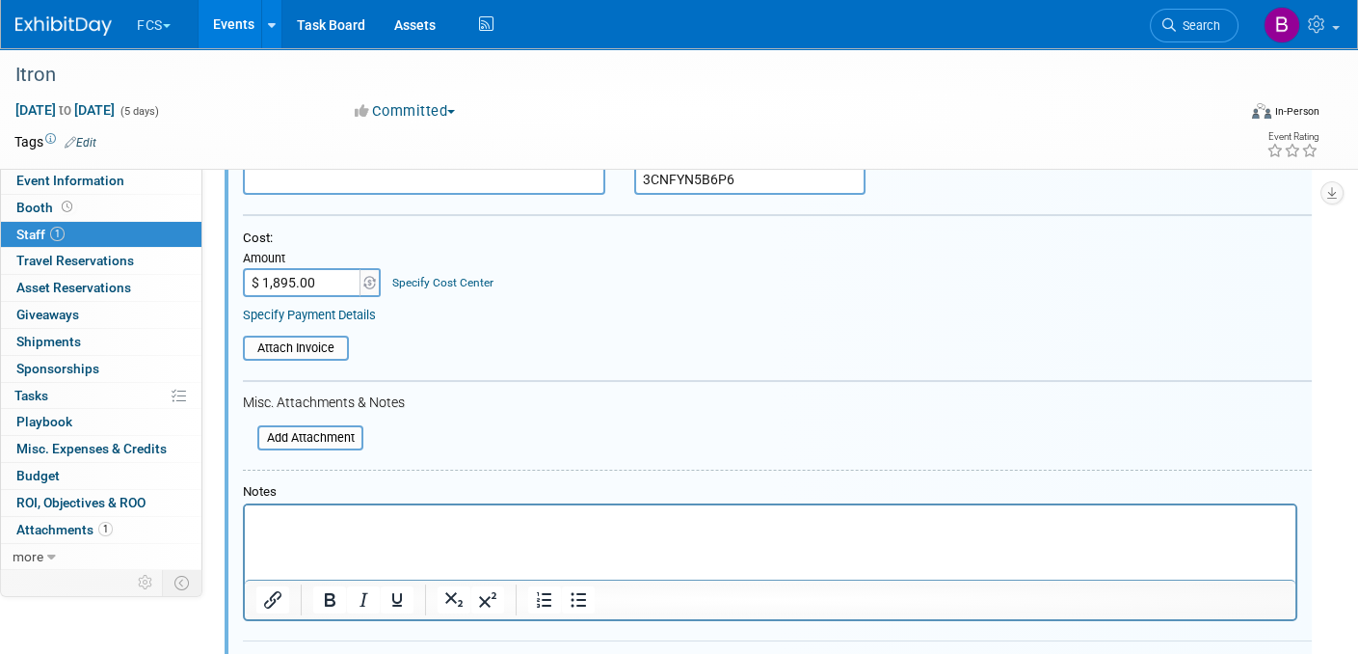
scroll to position [412, 0]
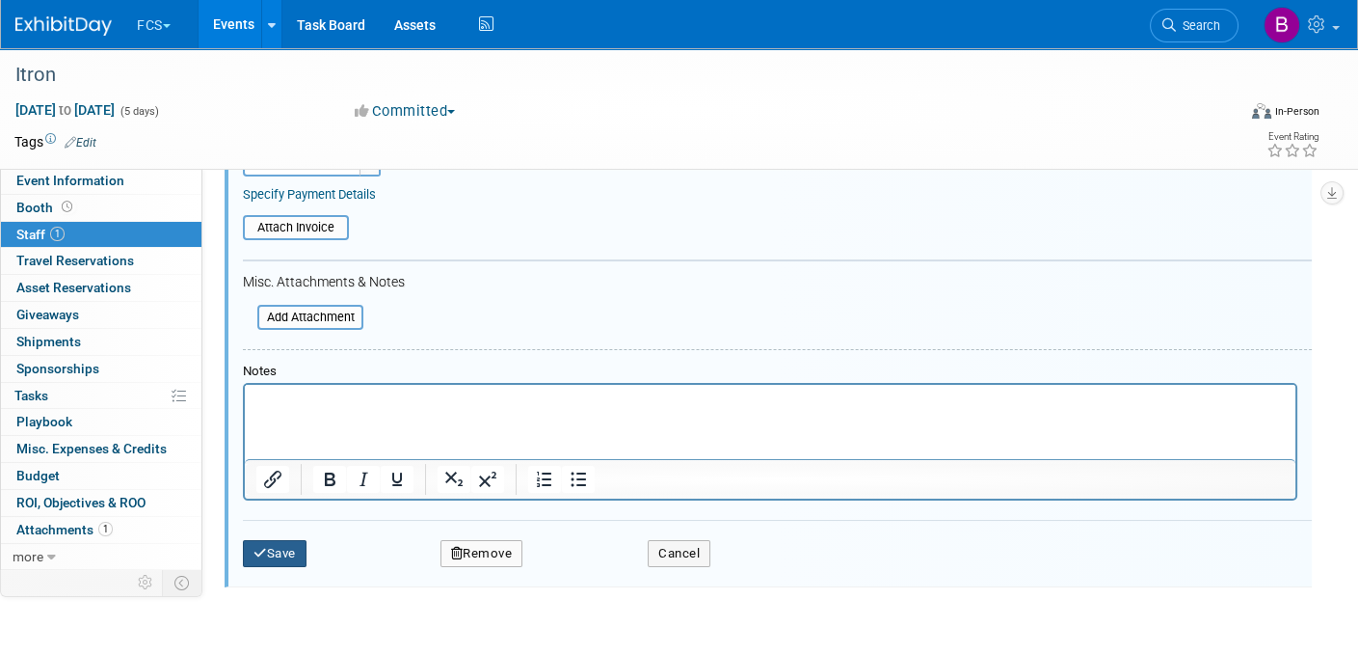
click at [272, 543] on button "Save" at bounding box center [275, 553] width 64 height 27
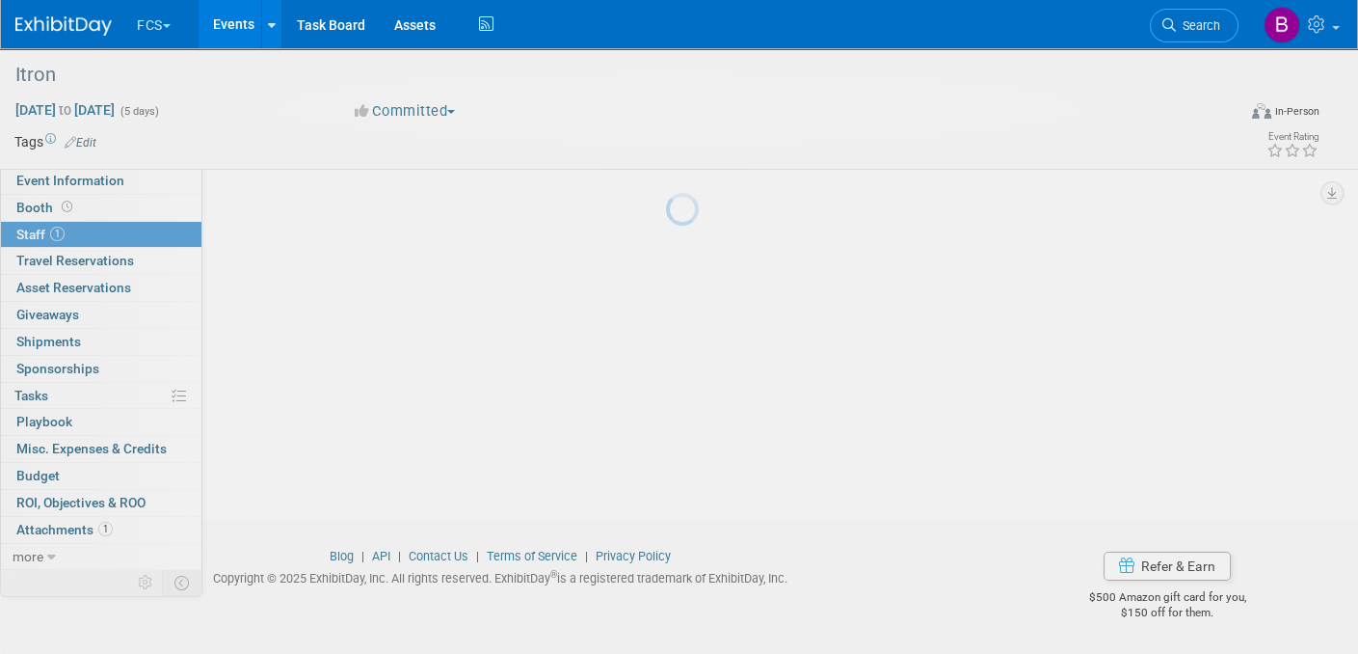
scroll to position [120, 0]
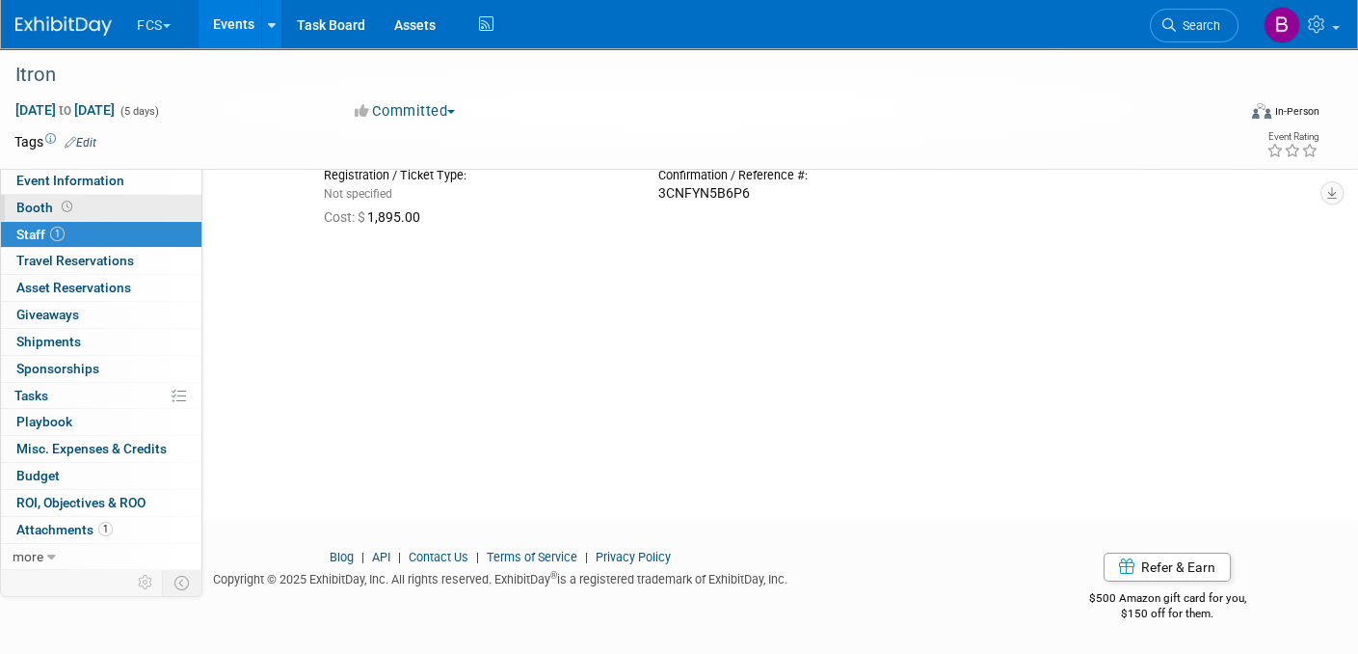
click at [39, 200] on span "Booth" at bounding box center [46, 207] width 60 height 15
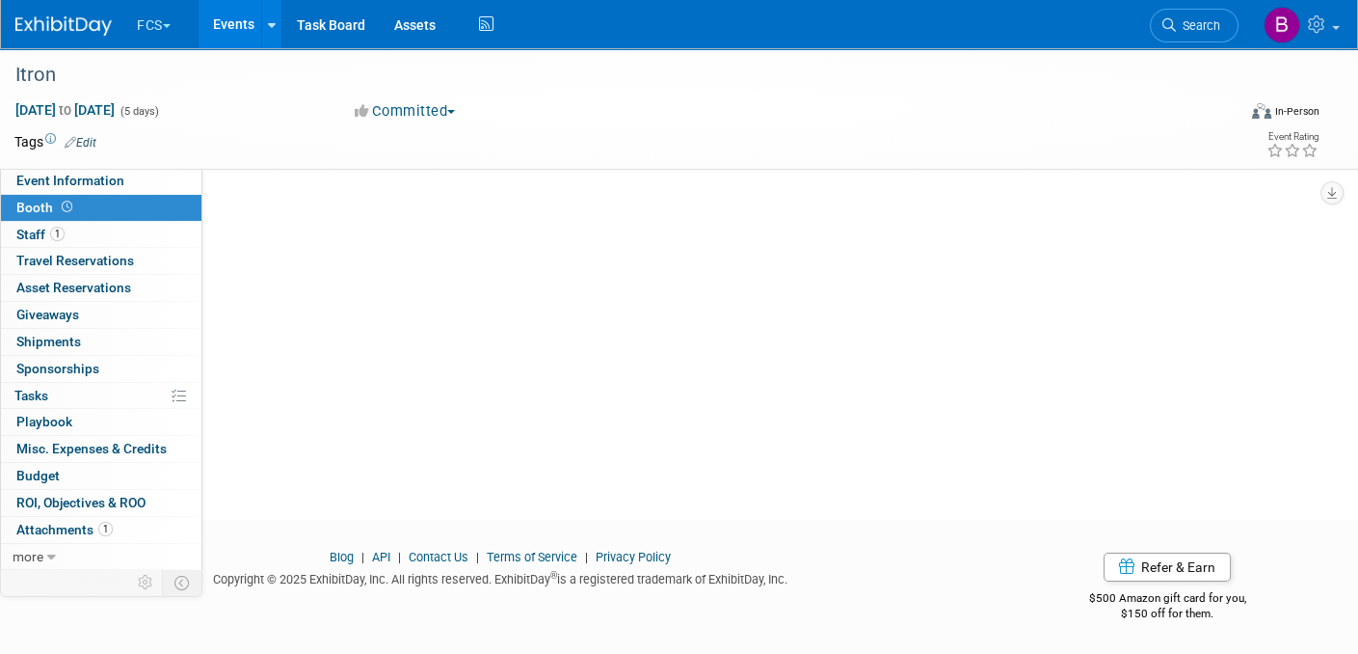
scroll to position [0, 0]
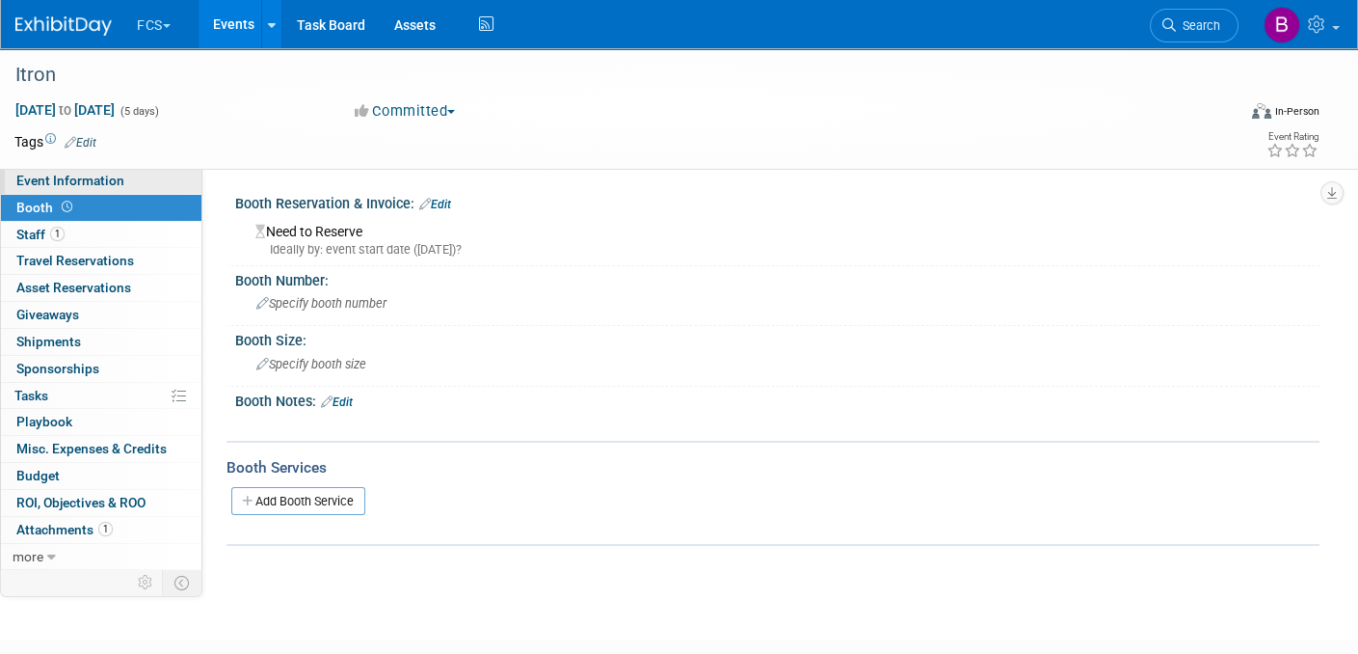
click at [95, 180] on span "Event Information" at bounding box center [70, 180] width 108 height 15
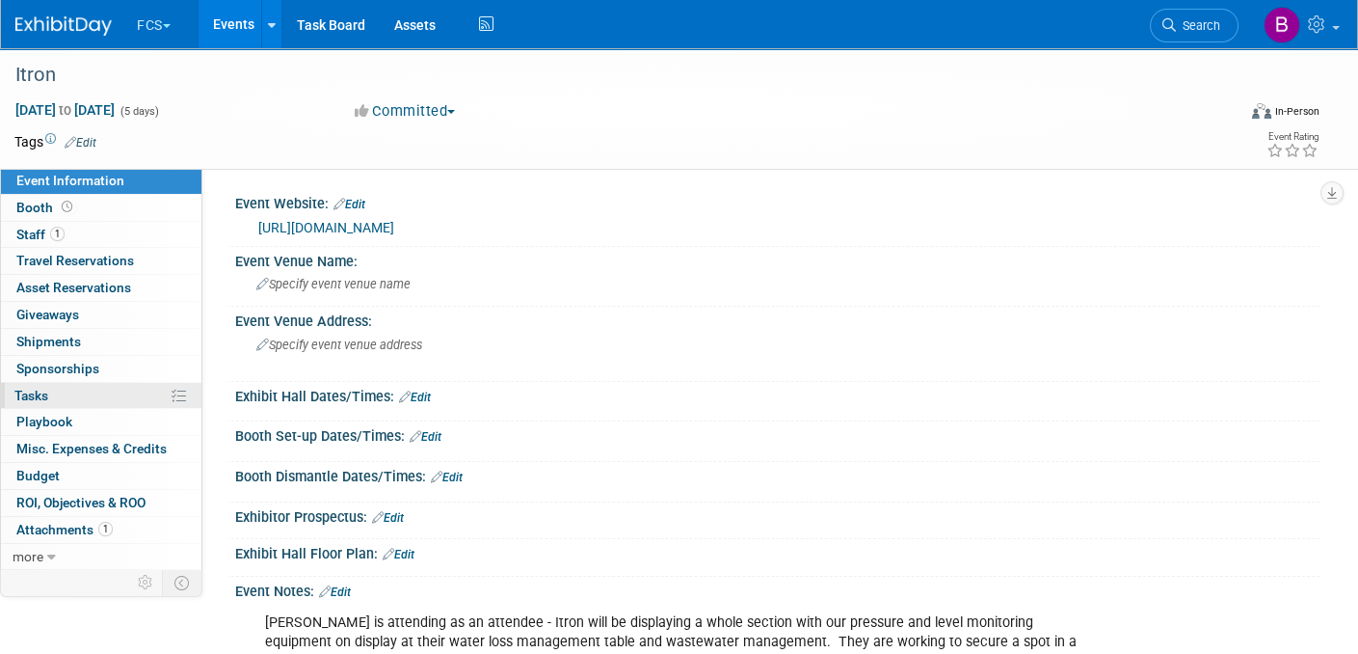
click at [43, 388] on span "Tasks 0%" at bounding box center [31, 395] width 34 height 15
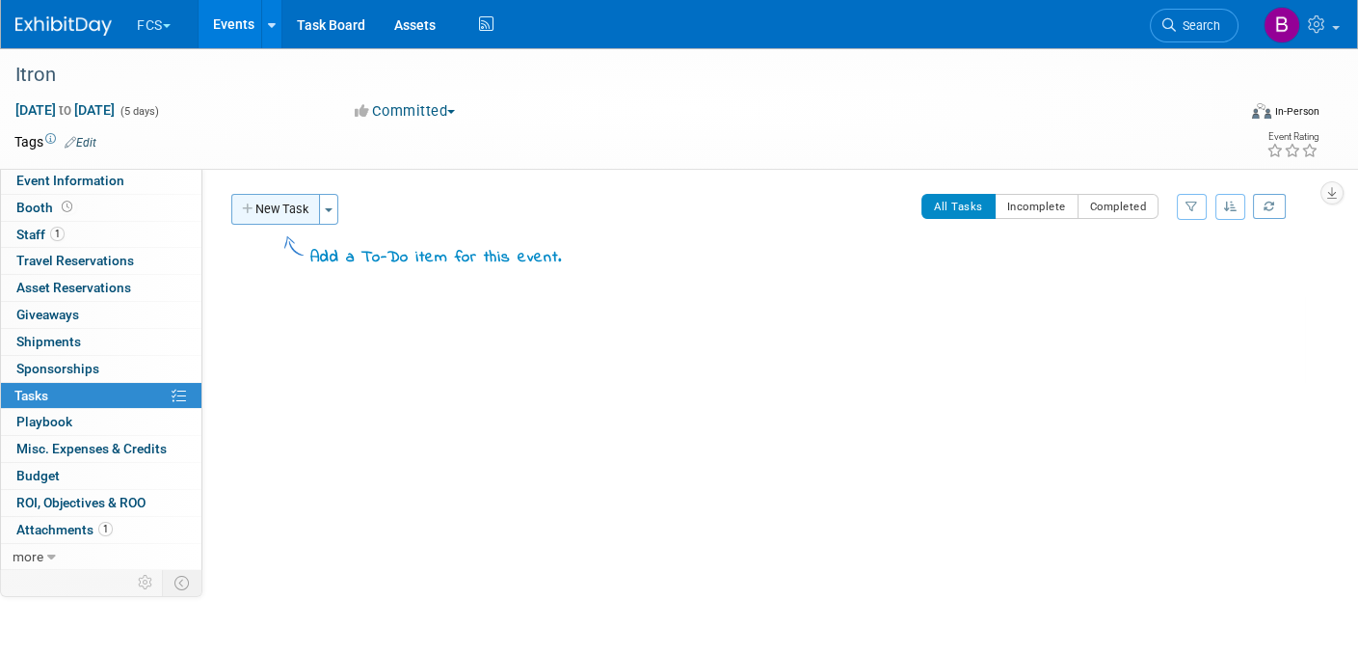
click at [259, 205] on button "New Task" at bounding box center [275, 209] width 89 height 31
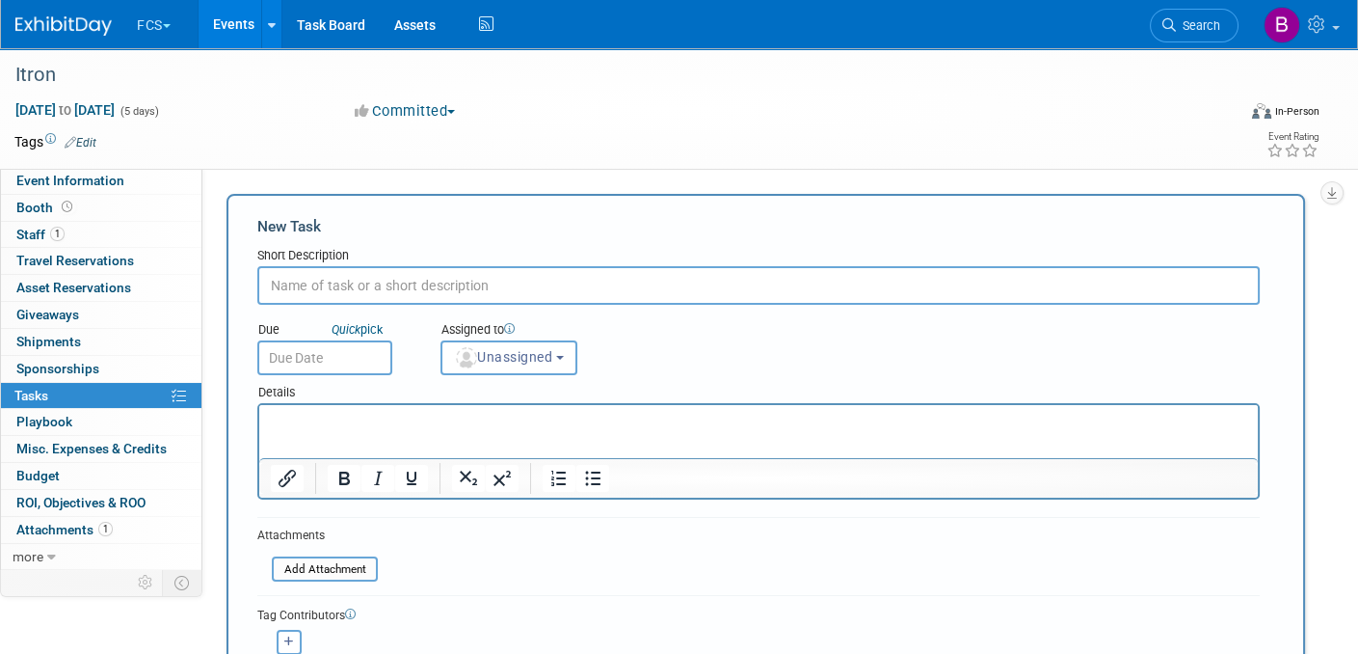
click at [282, 286] on input "text" at bounding box center [758, 285] width 1003 height 39
type input "Make Hotel Reservation"
click at [306, 344] on input "text" at bounding box center [324, 357] width 135 height 35
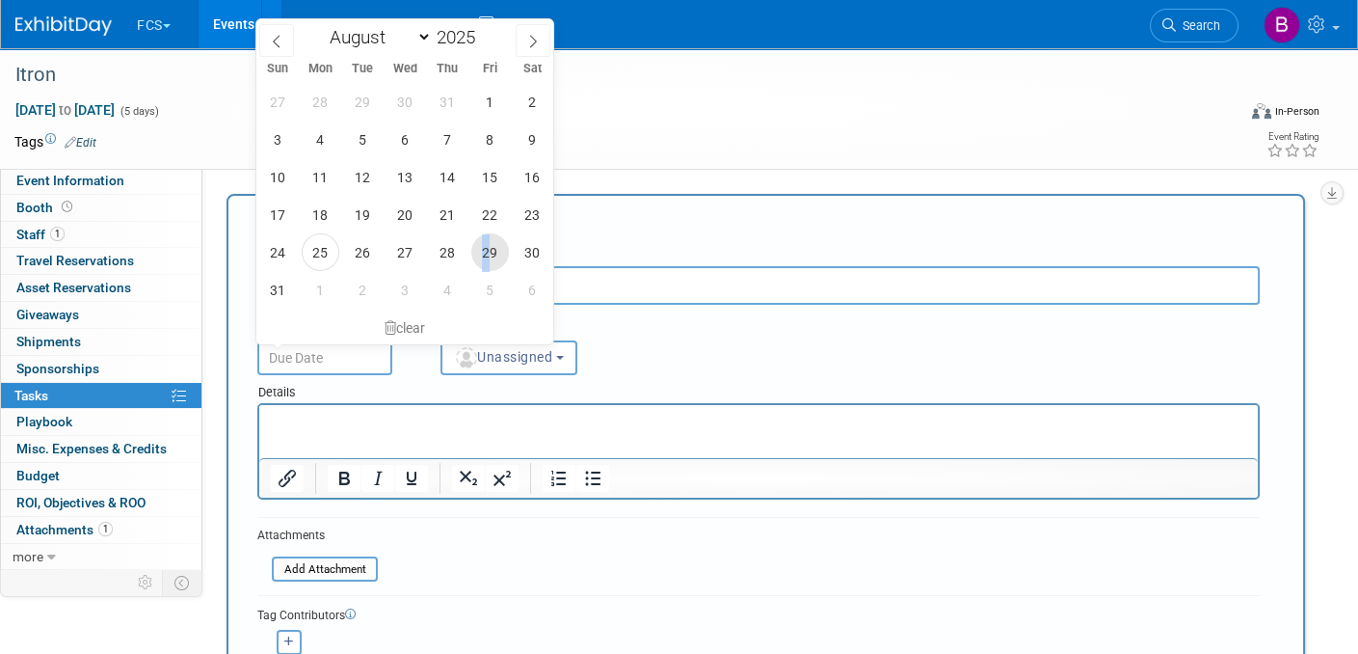
click at [486, 247] on span "29" at bounding box center [490, 252] width 38 height 38
type input "[DATE]"
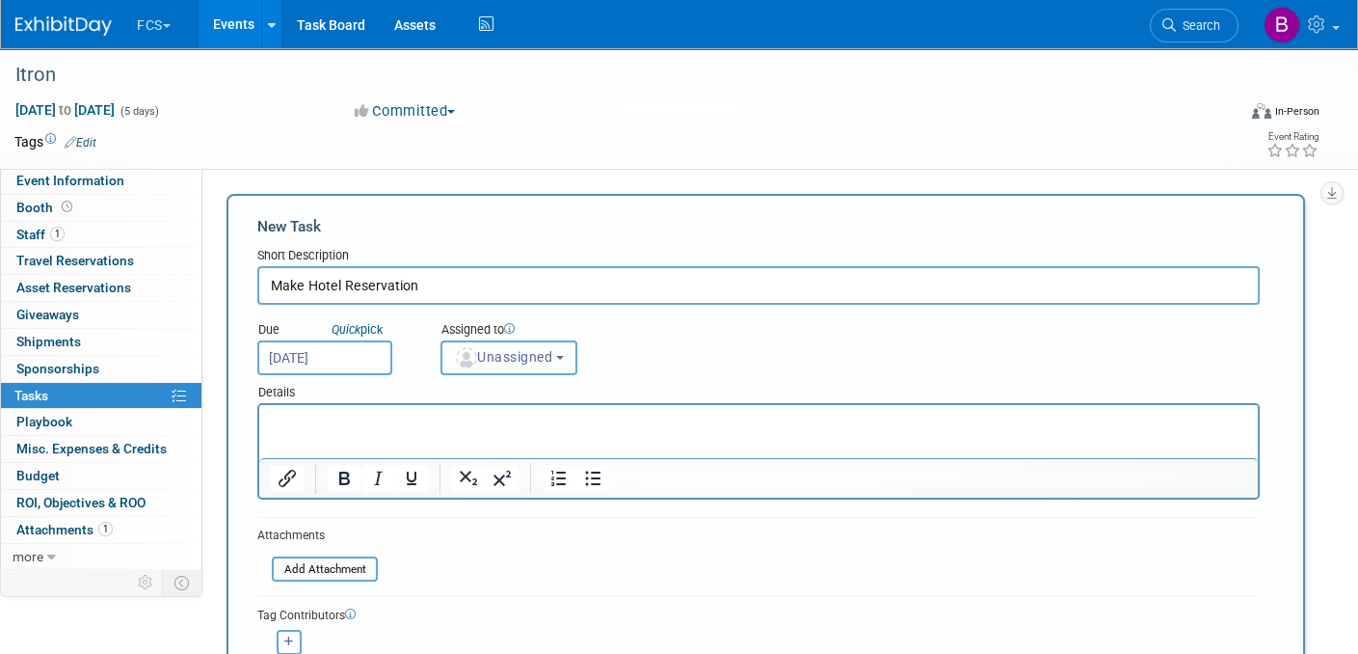
click at [551, 349] on span "Unassigned" at bounding box center [503, 356] width 98 height 15
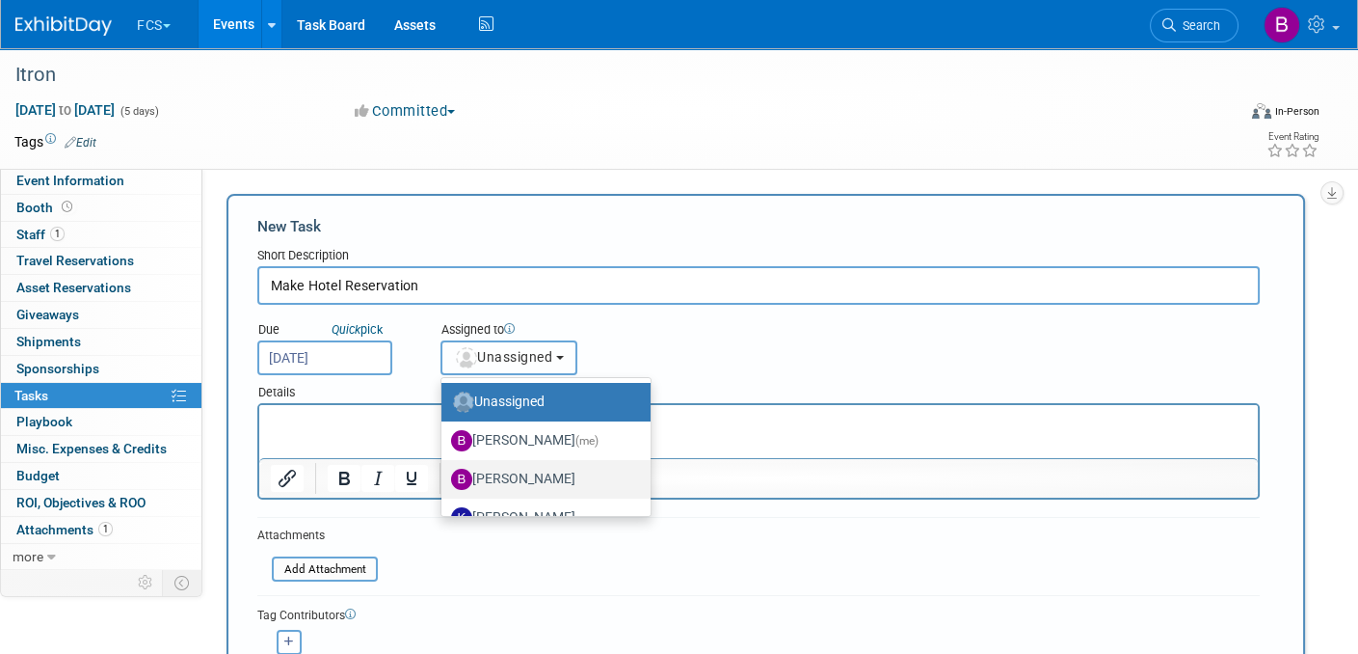
scroll to position [96, 0]
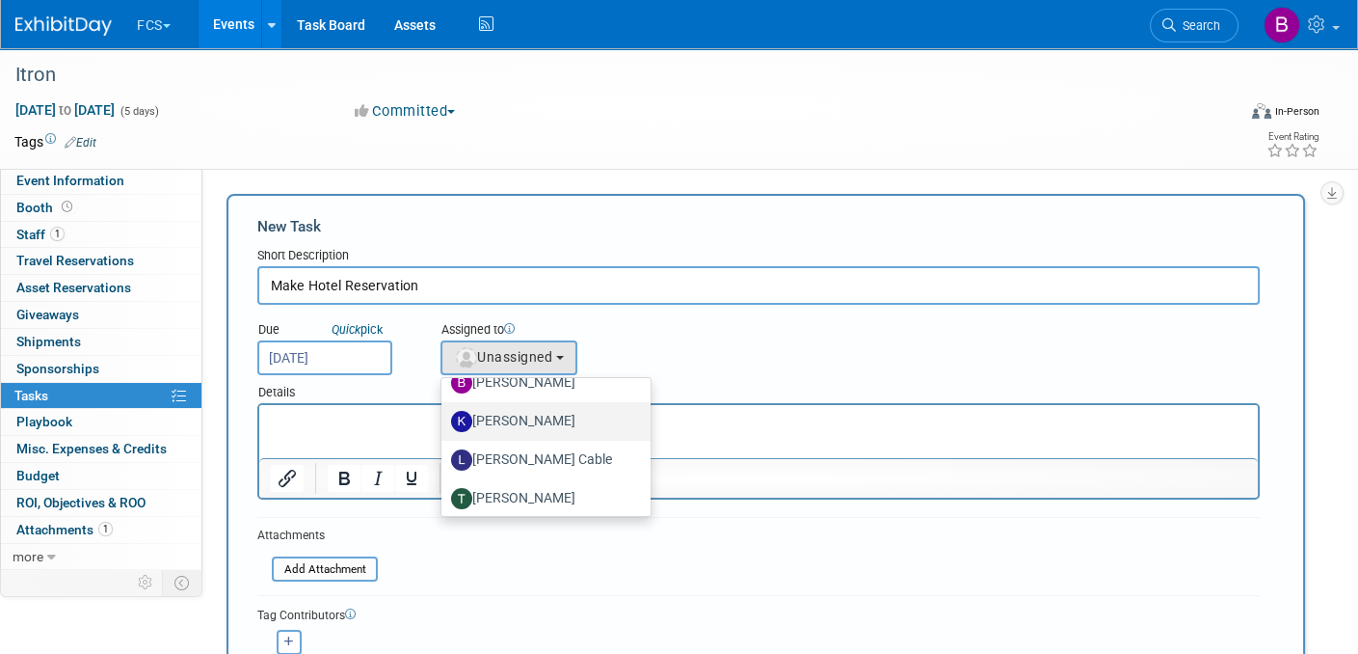
click at [468, 421] on img at bounding box center [461, 421] width 21 height 21
click at [444, 421] on input "[PERSON_NAME]" at bounding box center [438, 419] width 13 height 13
select select "4f47301f-901d-4fad-8c80-e4aab82f00c2"
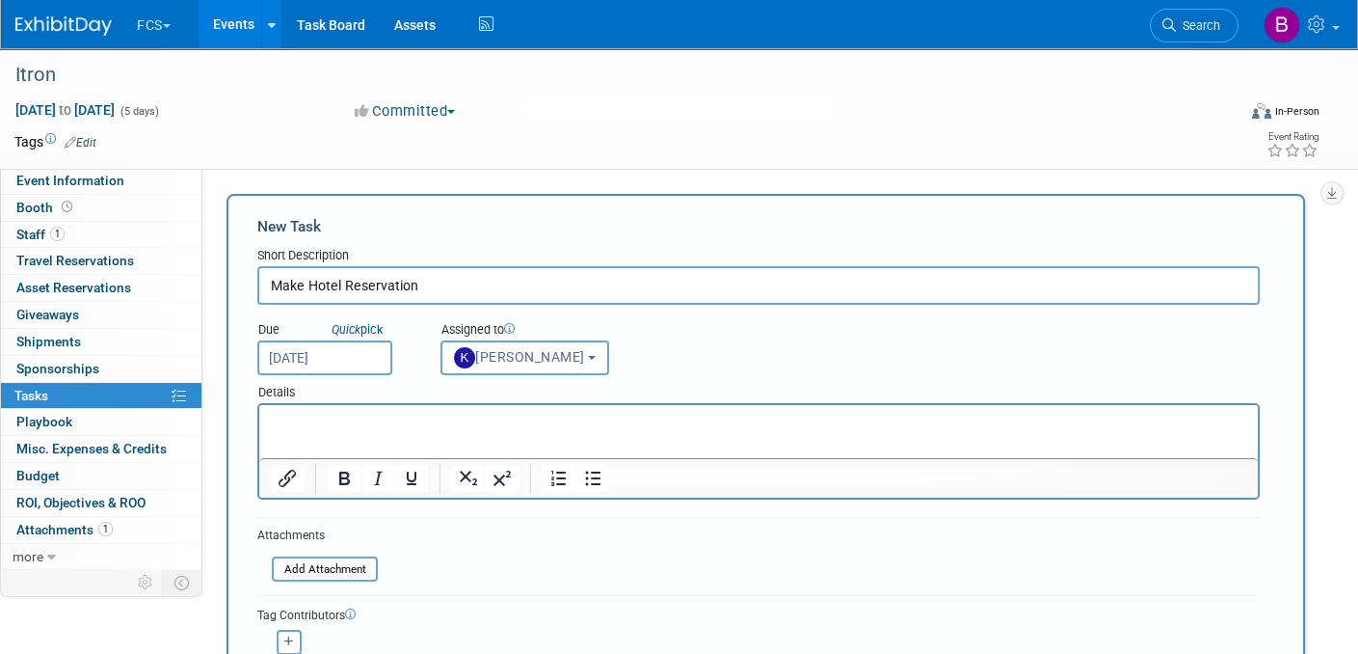
click at [282, 411] on html at bounding box center [758, 418] width 999 height 27
click at [285, 419] on p "To enrich screen reader interactions, please activate Accessibility in Grammarl…" at bounding box center [759, 422] width 977 height 19
drag, startPoint x: 273, startPoint y: 420, endPoint x: 311, endPoint y: 457, distance: 53.2
click at [349, 424] on p "Link for hotel" at bounding box center [759, 422] width 977 height 19
click at [288, 474] on icon "Insert/edit link" at bounding box center [287, 478] width 17 height 17
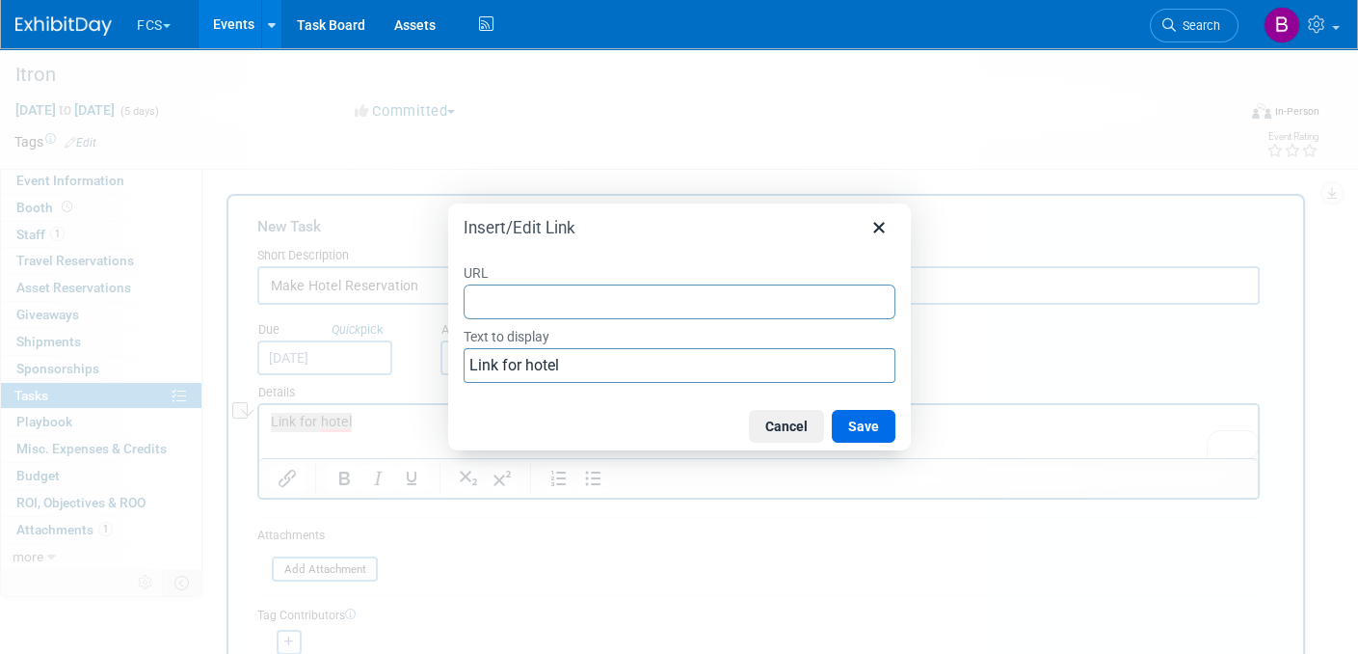
click at [508, 295] on input "URL" at bounding box center [680, 301] width 432 height 35
type input "[URL][DOMAIN_NAME]"
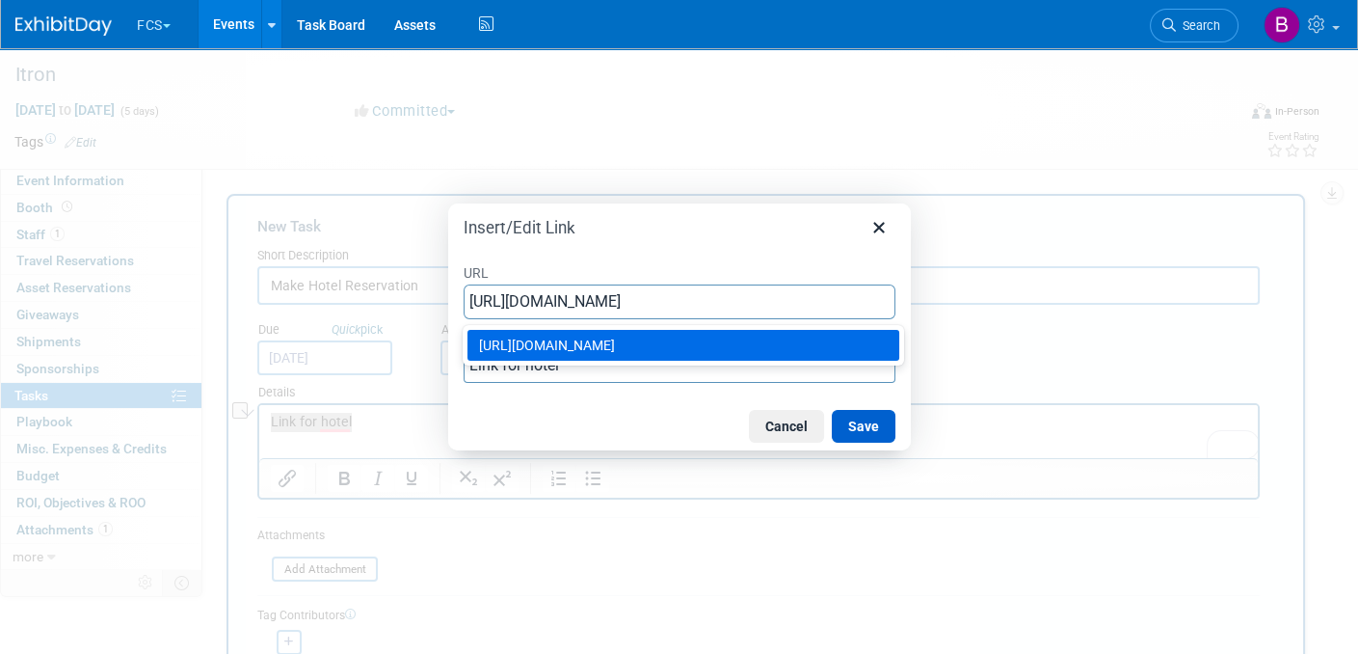
drag, startPoint x: 863, startPoint y: 423, endPoint x: 606, endPoint y: 21, distance: 476.9
click at [863, 423] on button "Save" at bounding box center [864, 426] width 64 height 33
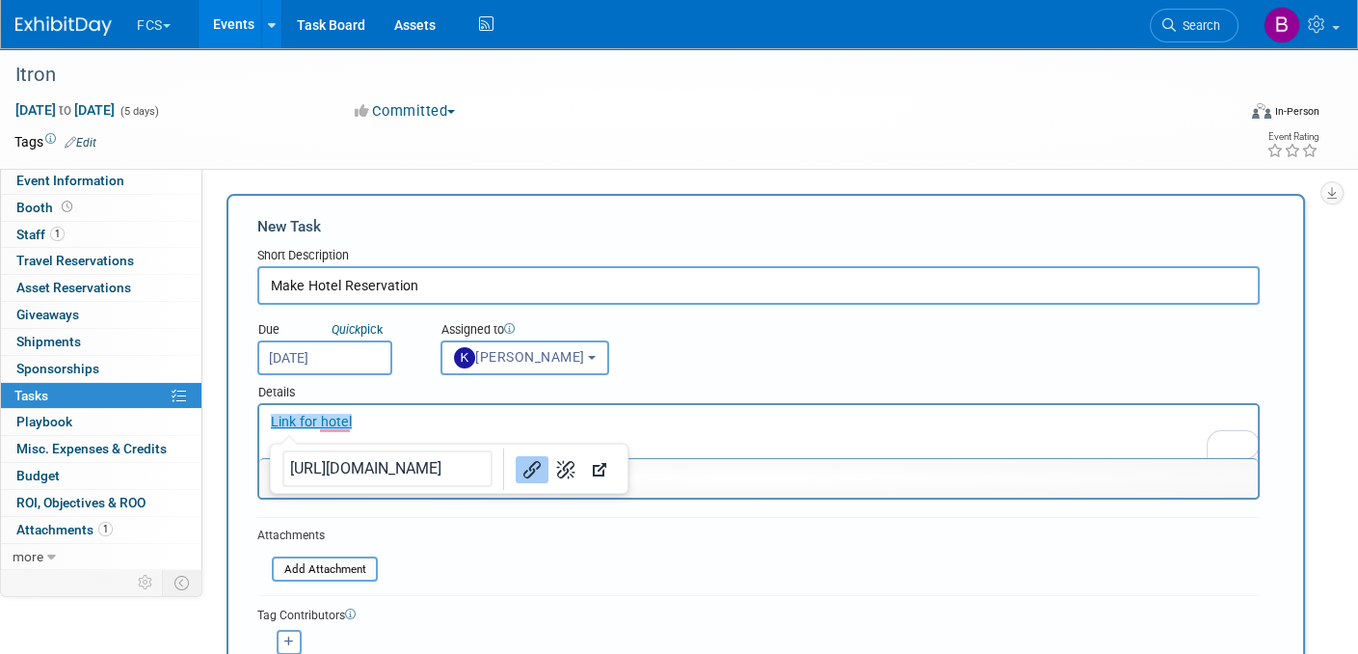
click at [676, 417] on p "Link for hotel" at bounding box center [759, 422] width 977 height 19
click at [733, 420] on p "Link for hotel" at bounding box center [759, 422] width 977 height 19
click at [552, 567] on form "New Task Short Description Make Hotel Reservation Due Quick pick [DATE] (me) X 1" at bounding box center [765, 472] width 1017 height 512
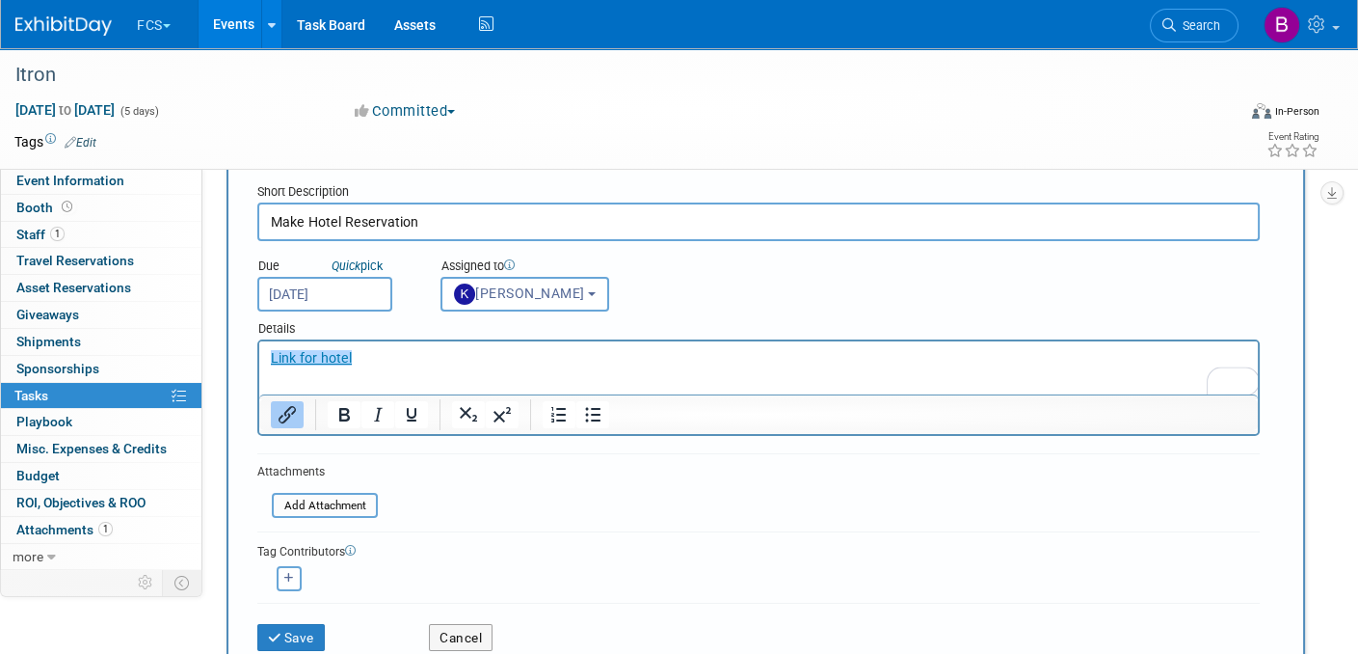
scroll to position [96, 0]
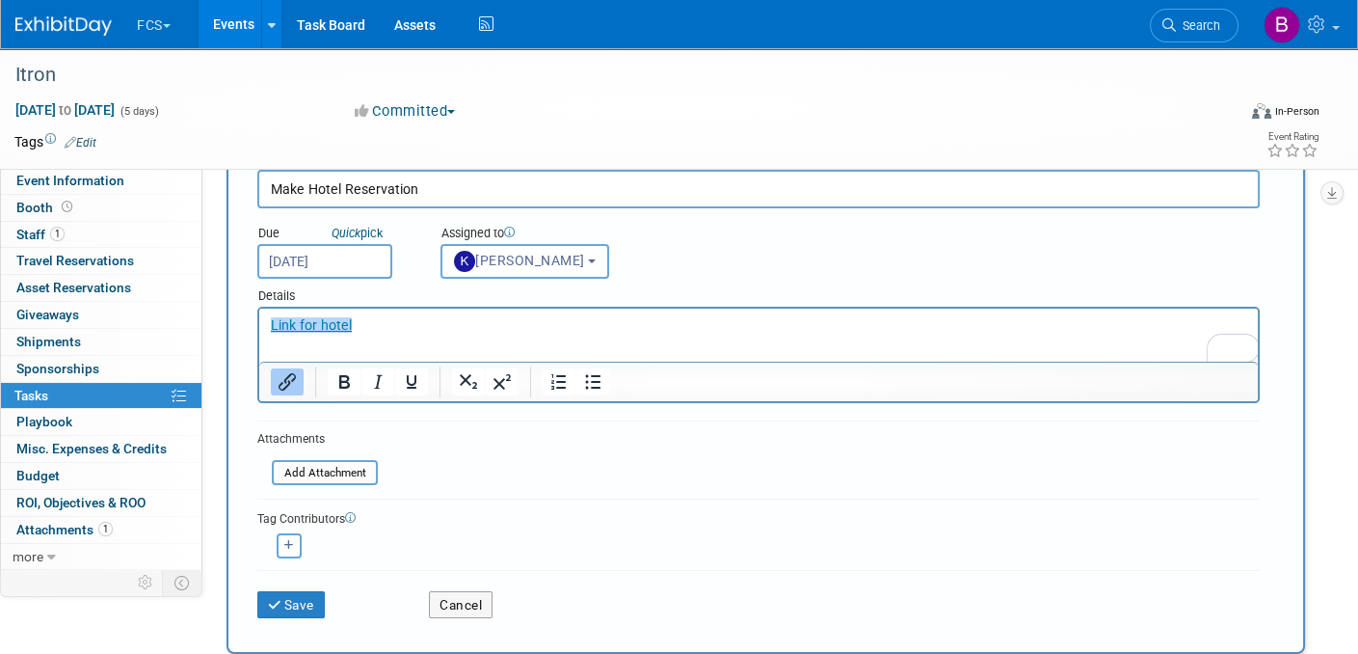
click at [423, 184] on input "Make Hotel Reservation" at bounding box center [758, 189] width 1003 height 39
type input "Make Hotel Reservation - Itron"
click at [278, 599] on icon "submit" at bounding box center [276, 605] width 16 height 13
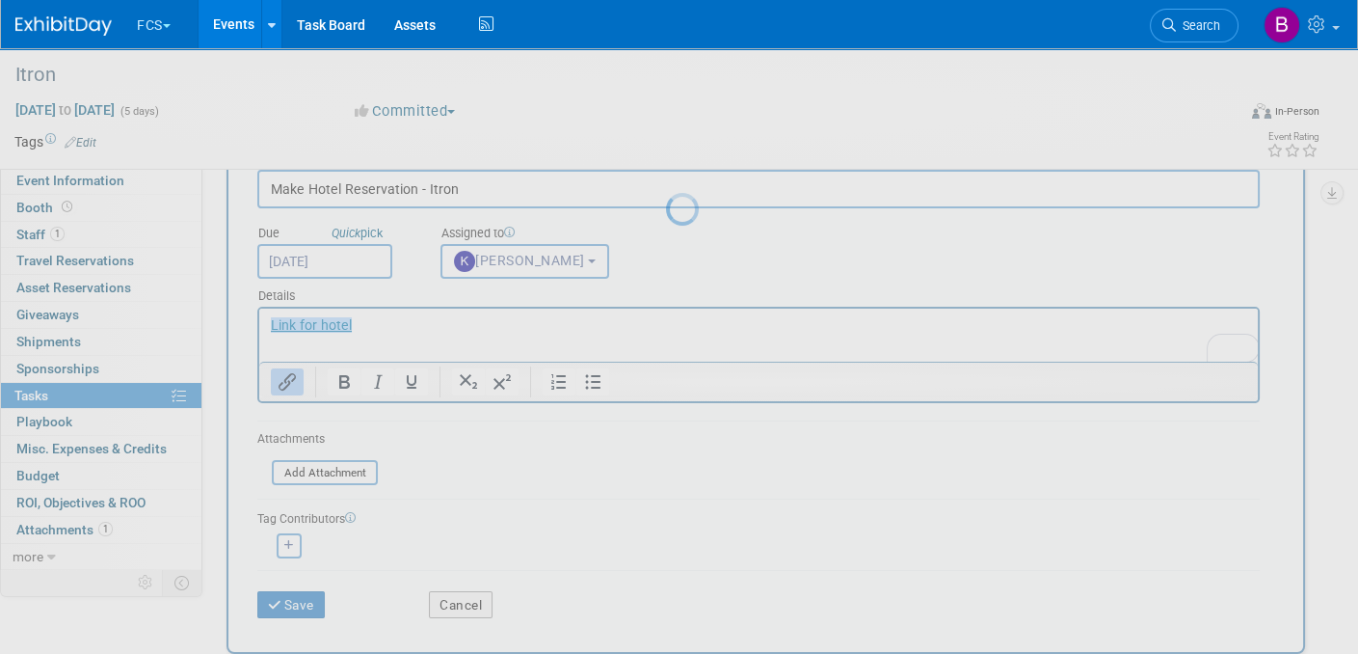
scroll to position [0, 0]
